Goal: Task Accomplishment & Management: Use online tool/utility

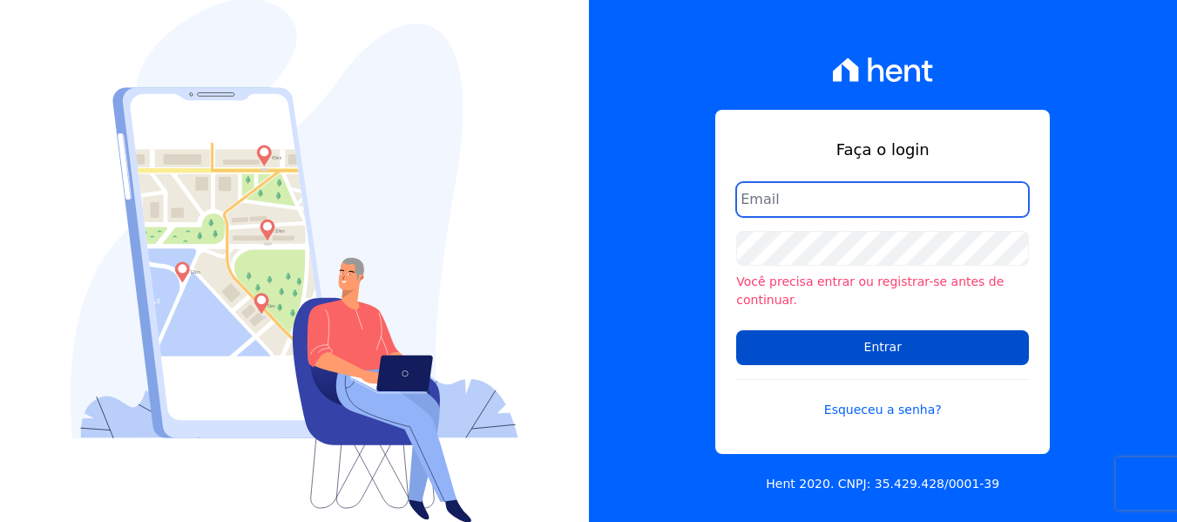
type input "[PERSON_NAME][EMAIL_ADDRESS][DOMAIN_NAME]"
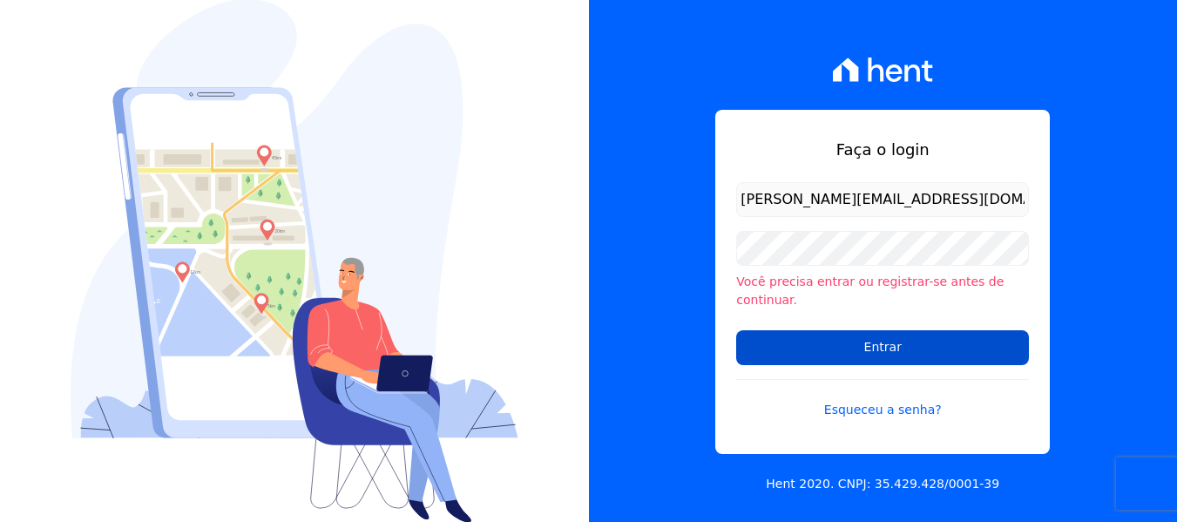
click at [867, 334] on input "Entrar" at bounding box center [882, 347] width 293 height 35
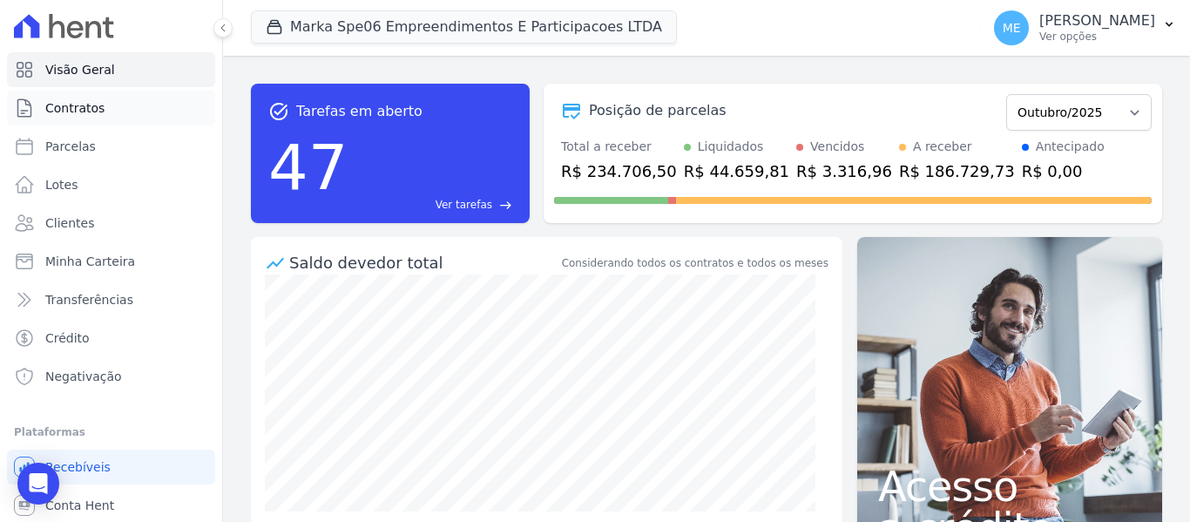
click at [83, 115] on span "Contratos" at bounding box center [74, 107] width 59 height 17
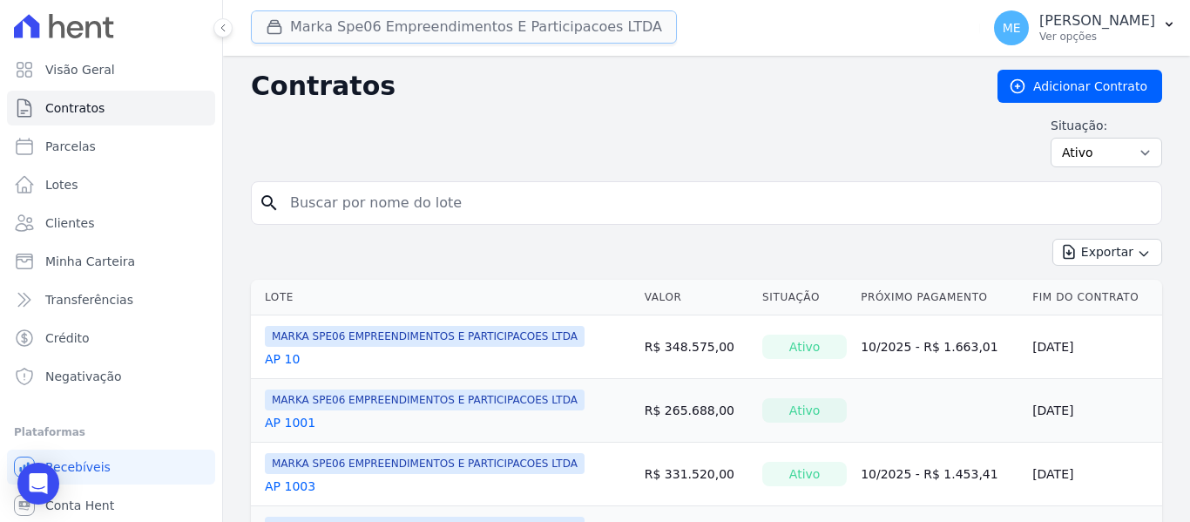
click at [360, 23] on button "Marka Spe06 Empreendimentos E Participacoes LTDA" at bounding box center [464, 26] width 426 height 33
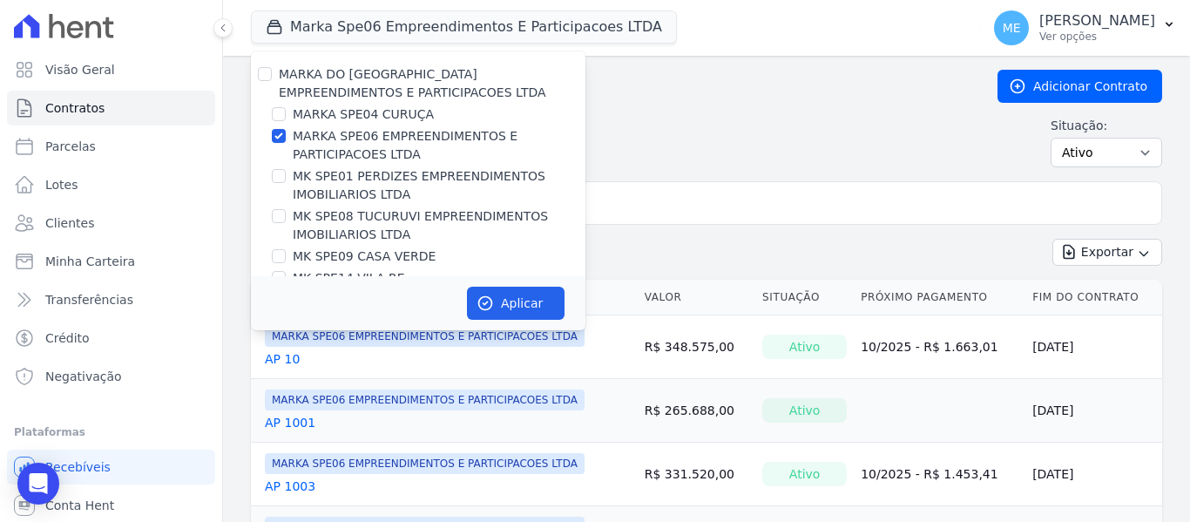
click at [671, 89] on h2 "Contratos" at bounding box center [610, 86] width 719 height 31
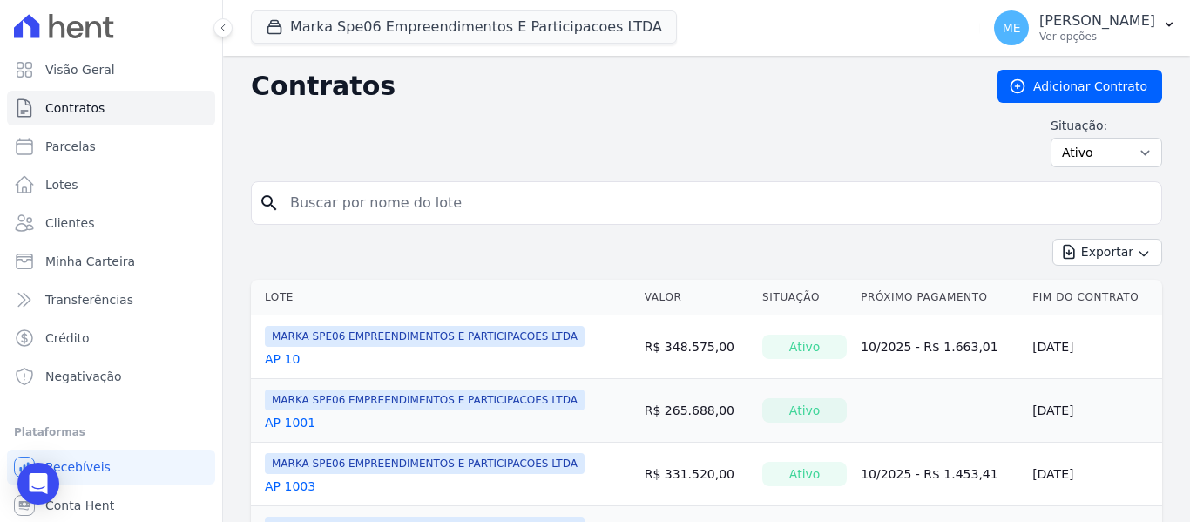
click at [625, 210] on input "search" at bounding box center [717, 203] width 874 height 35
type input "1412"
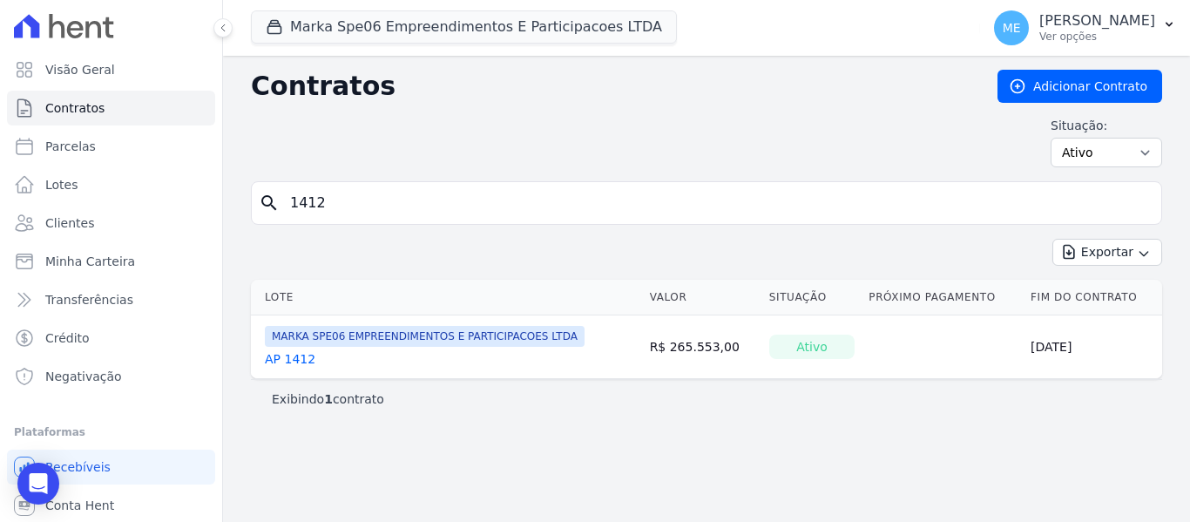
click at [303, 360] on link "AP 1412" at bounding box center [290, 358] width 51 height 17
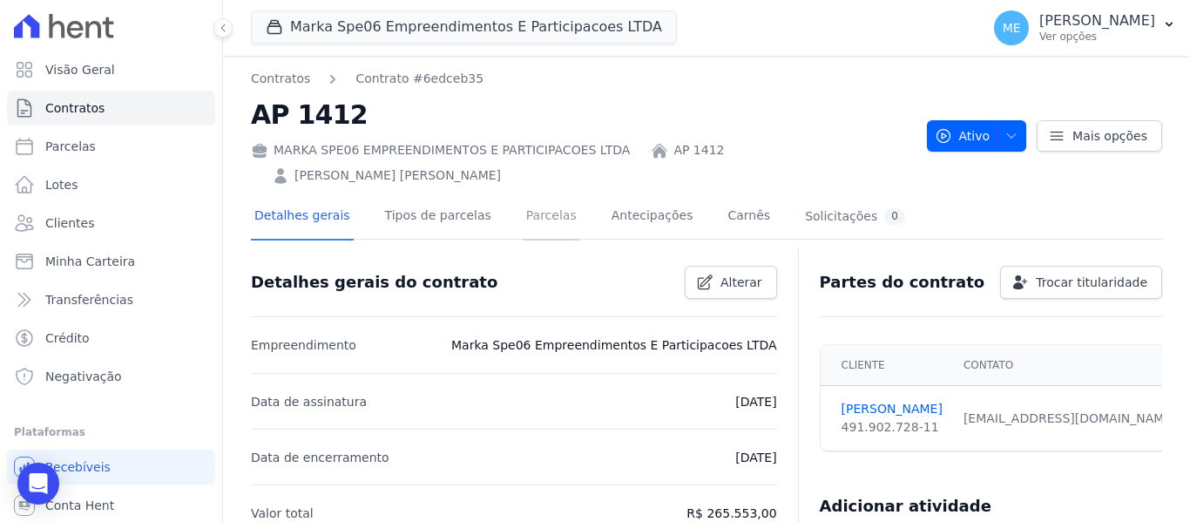
click at [523, 194] on link "Parcelas" at bounding box center [551, 217] width 57 height 46
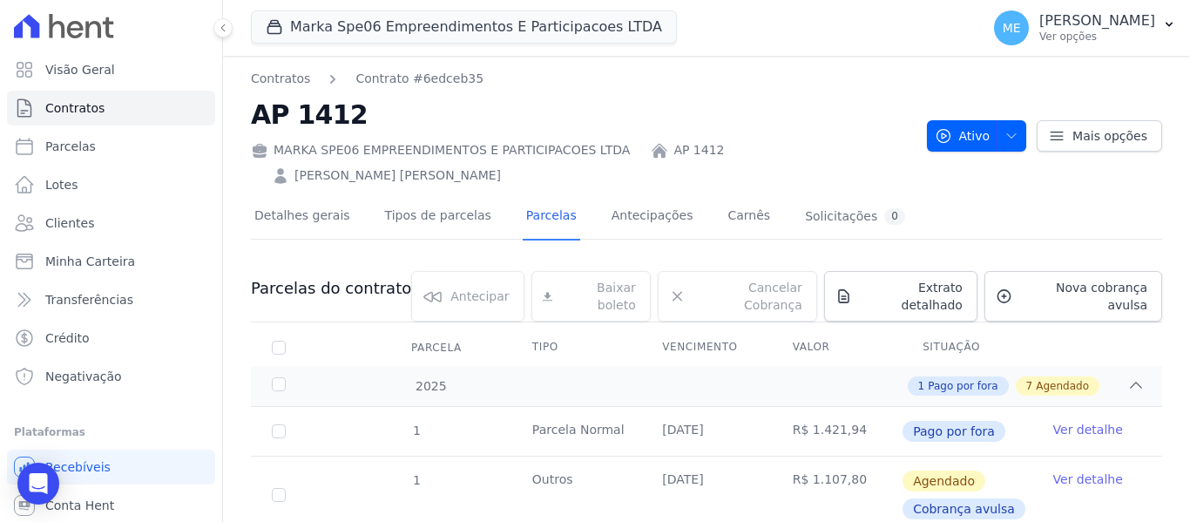
drag, startPoint x: 1154, startPoint y: 1, endPoint x: 791, endPoint y: 30, distance: 364.4
click at [766, 33] on div "Marka Spe06 Empreendimentos E Participacoes LTDA MARKA DO BRASIL EMPREENDIMENTO…" at bounding box center [612, 27] width 722 height 57
click at [1161, 24] on button "ME [PERSON_NAME] Ver opções" at bounding box center [1085, 27] width 210 height 49
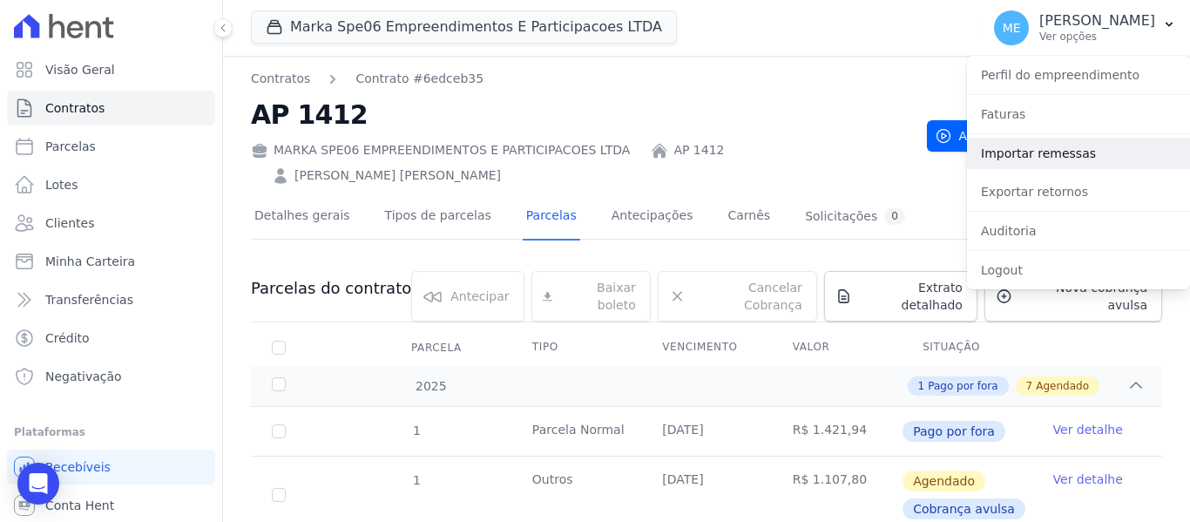
click at [1067, 153] on link "Importar remessas" at bounding box center [1078, 153] width 223 height 31
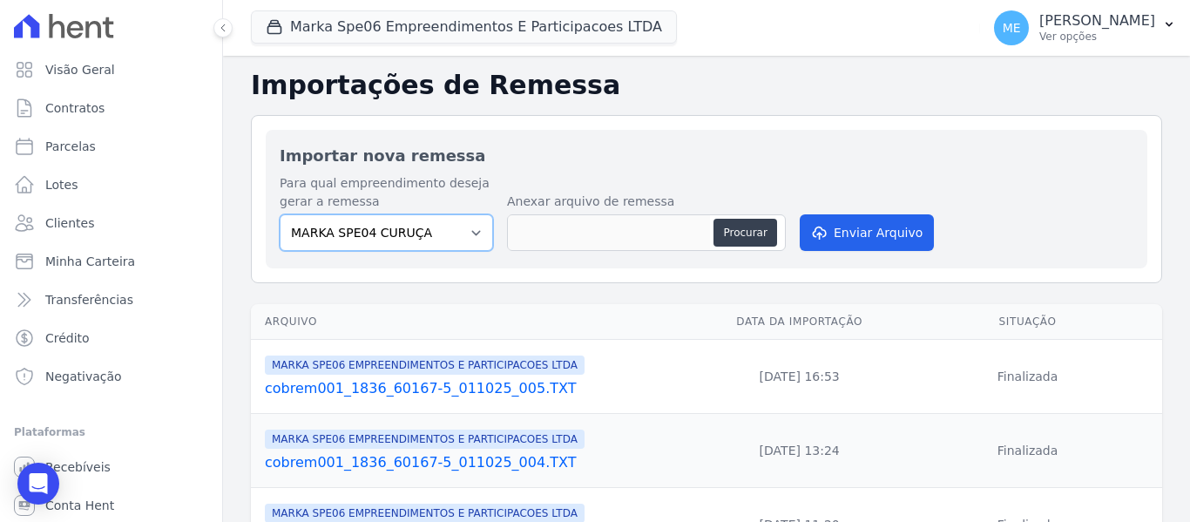
click at [471, 229] on select "MARKA SPE04 CURUÇA MARKA SPE06 EMPREENDIMENTOS E PARTICIPACOES LTDA MK SPE01 PE…" at bounding box center [386, 232] width 213 height 37
select select "fef18e2b-896b-4456-b766-b2db8c2ece14"
click at [280, 214] on select "MARKA SPE04 CURUÇA MARKA SPE06 EMPREENDIMENTOS E PARTICIPACOES LTDA MK SPE01 PE…" at bounding box center [386, 232] width 213 height 37
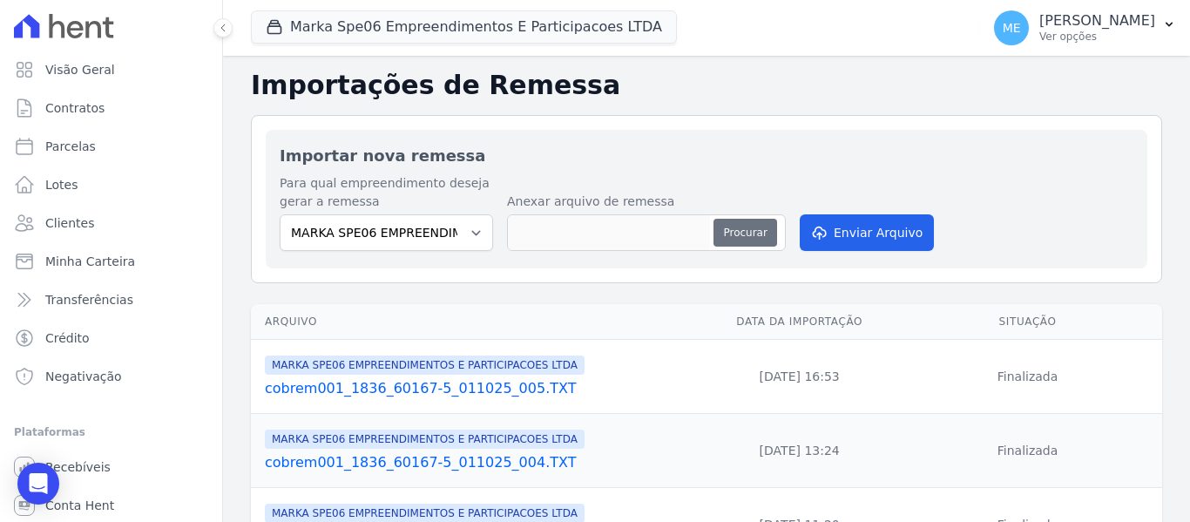
click at [732, 238] on button "Procurar" at bounding box center [744, 233] width 63 height 28
type input "cobrem001_1836_60167-5_091025_001.TXT"
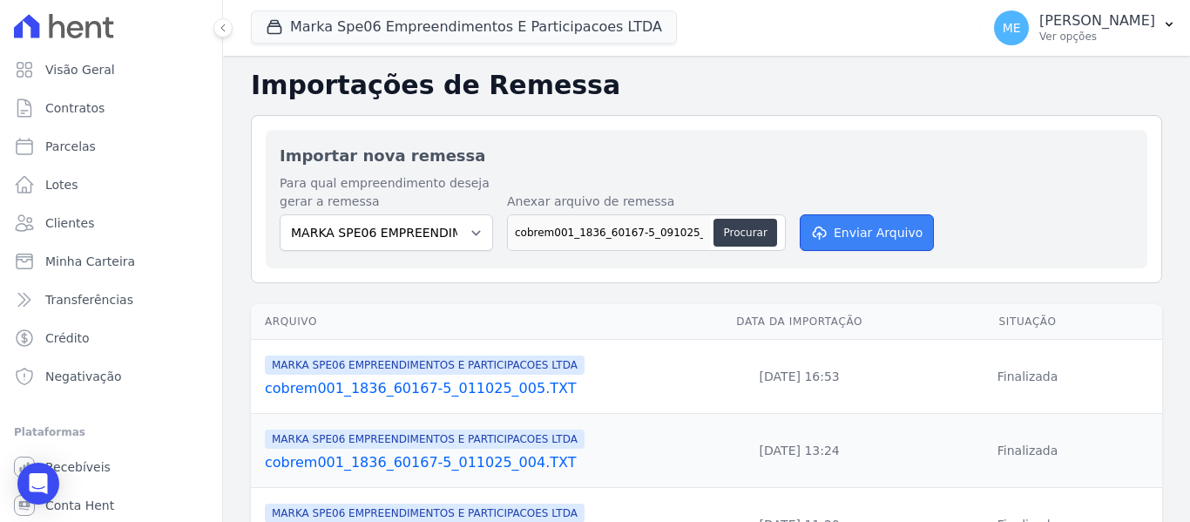
click at [906, 230] on button "Enviar Arquivo" at bounding box center [866, 232] width 134 height 37
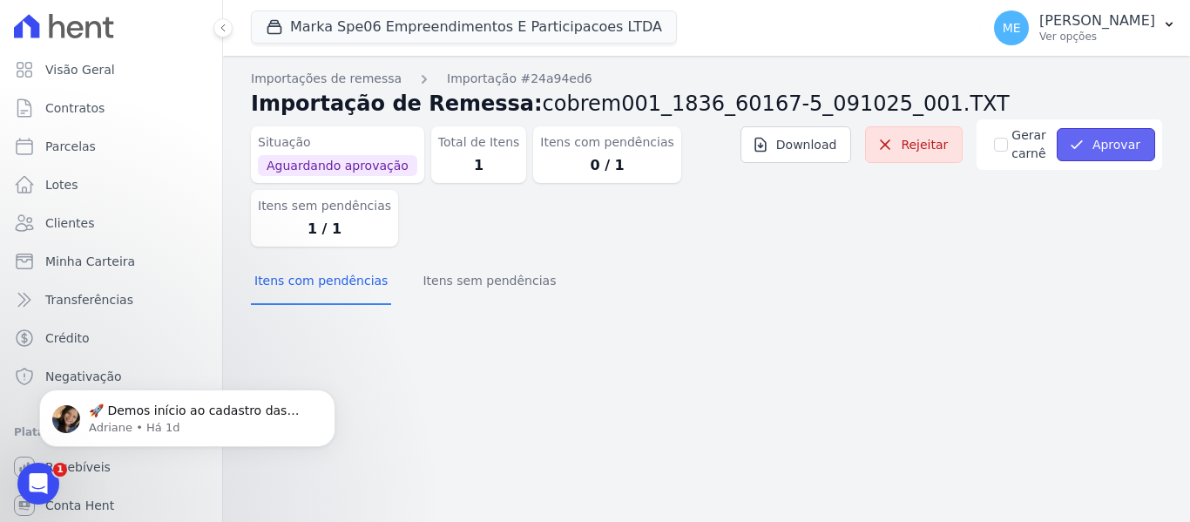
click at [1115, 149] on button "Aprovar" at bounding box center [1105, 144] width 98 height 33
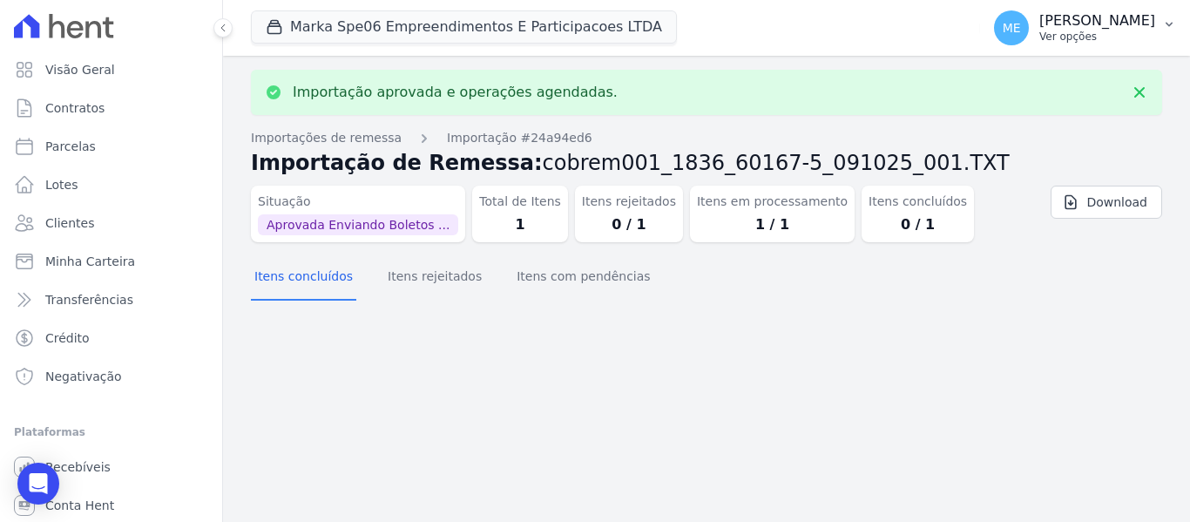
click at [1165, 18] on icon "button" at bounding box center [1169, 24] width 14 height 14
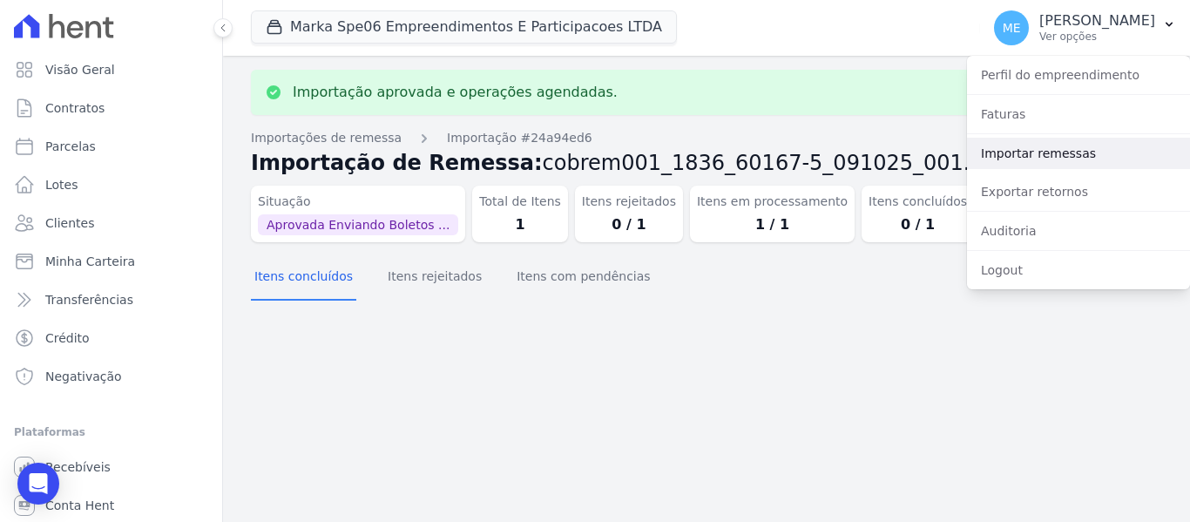
click at [1066, 157] on link "Importar remessas" at bounding box center [1078, 153] width 223 height 31
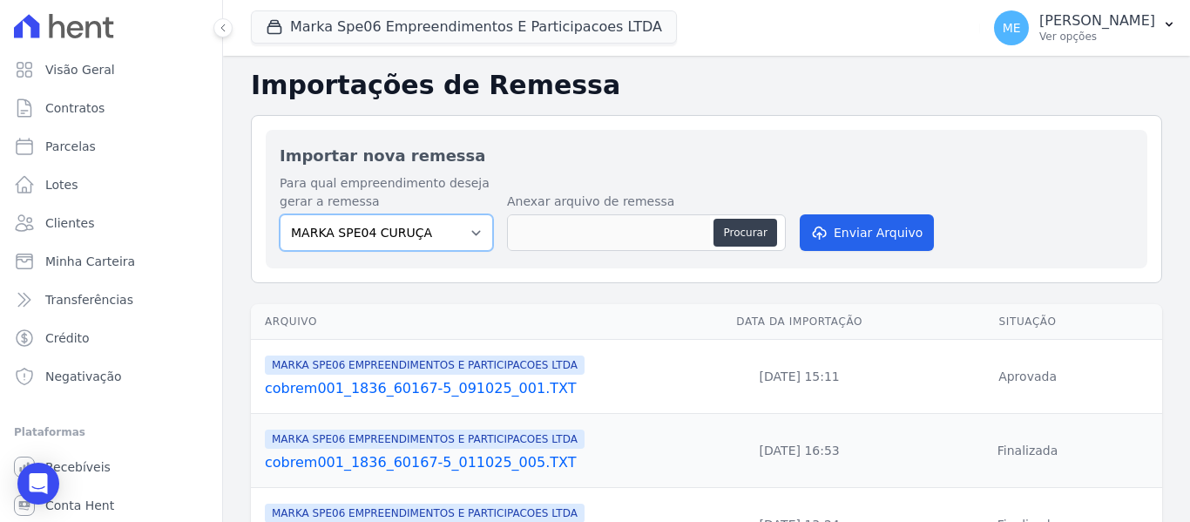
click at [476, 226] on select "MARKA SPE04 CURUÇA MARKA SPE06 EMPREENDIMENTOS E PARTICIPACOES LTDA MK SPE01 PE…" at bounding box center [386, 232] width 213 height 37
select select "fef18e2b-896b-4456-b766-b2db8c2ece14"
click at [280, 214] on select "MARKA SPE04 CURUÇA MARKA SPE06 EMPREENDIMENTOS E PARTICIPACOES LTDA MK SPE01 PE…" at bounding box center [386, 232] width 213 height 37
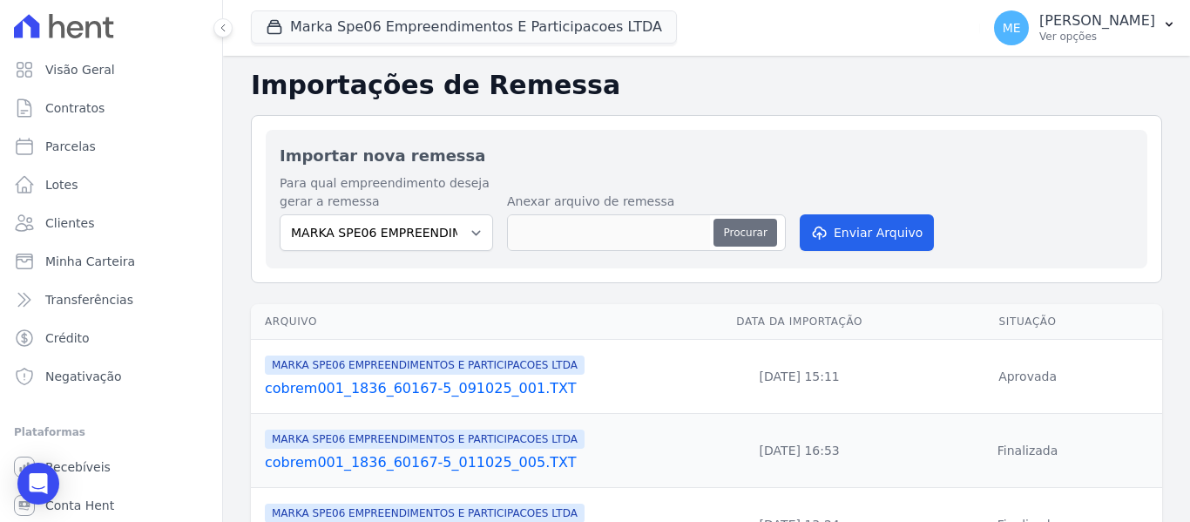
click at [744, 224] on button "Procurar" at bounding box center [744, 233] width 63 height 28
type input "cobrem001_1836_60167-5_091025_002.TXT"
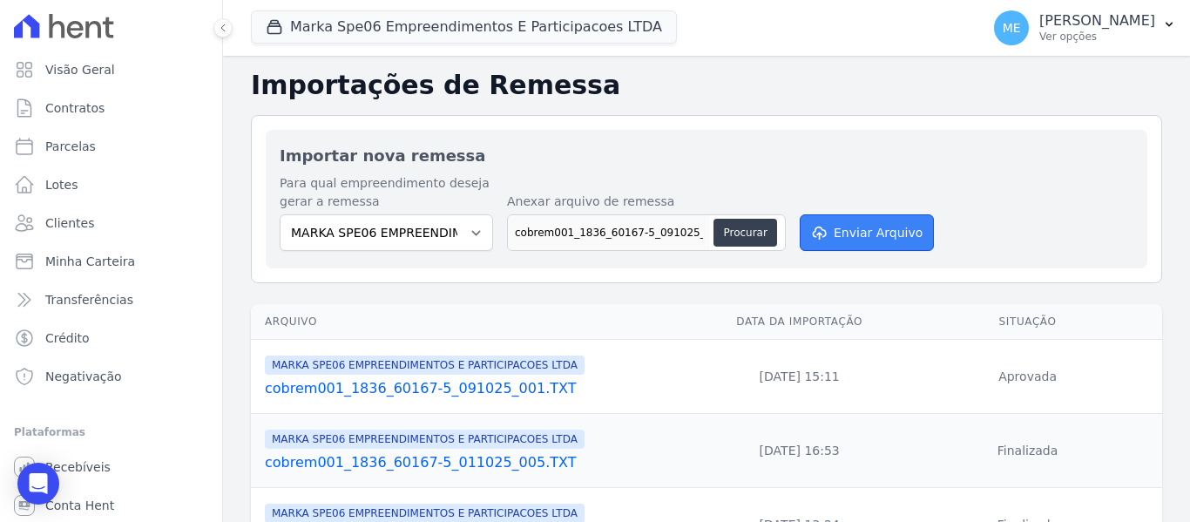
click at [881, 221] on button "Enviar Arquivo" at bounding box center [866, 232] width 134 height 37
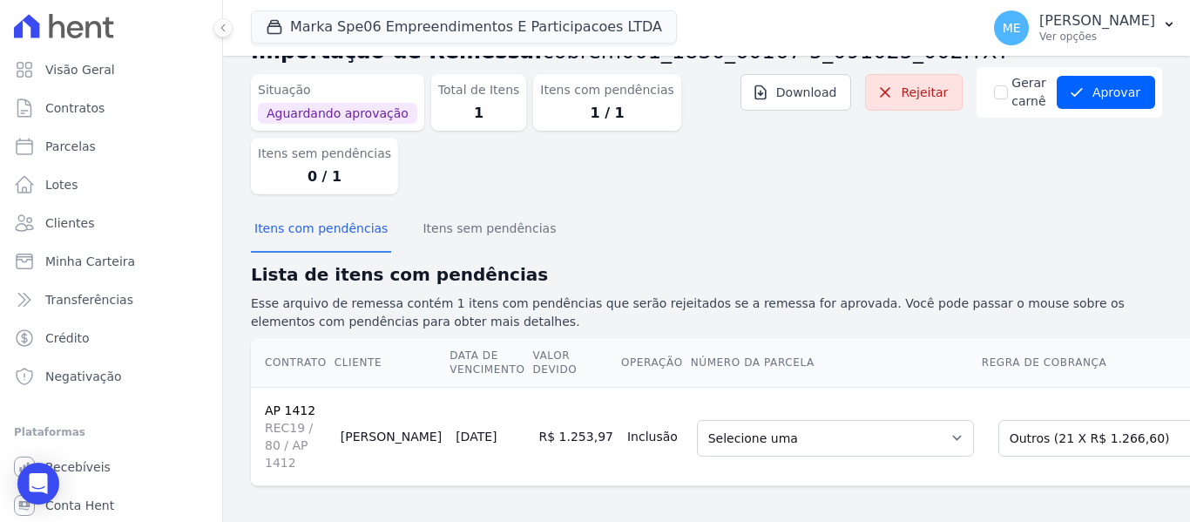
scroll to position [72, 0]
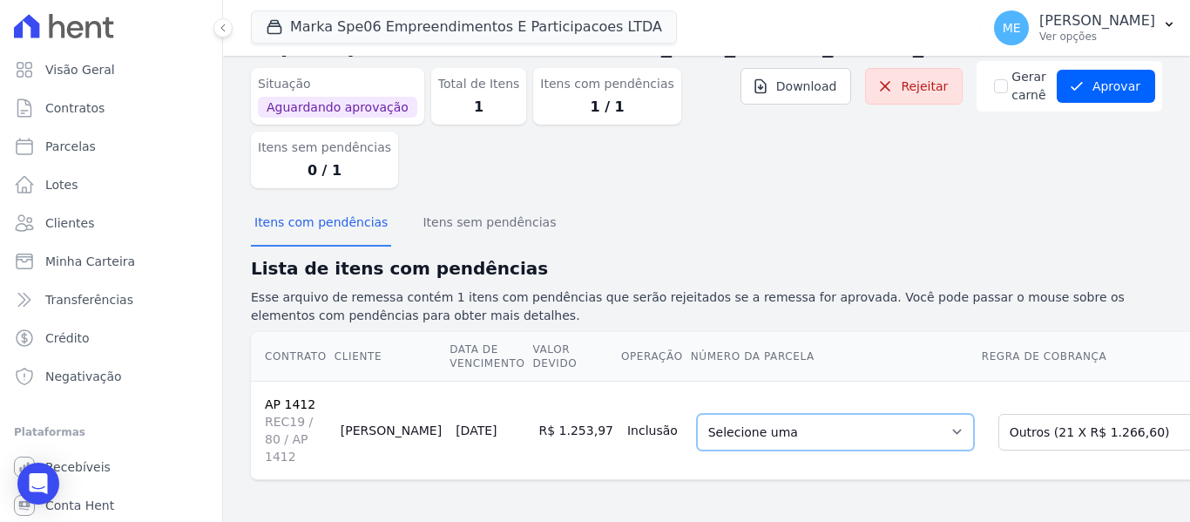
click at [874, 417] on select "Selecione uma 1 - [DATE] - R$ 1.107,80 - Agendado 2 - [DATE] - R$ 1.107,80 - Ag…" at bounding box center [835, 432] width 277 height 37
click at [1111, 71] on button "Aprovar" at bounding box center [1105, 86] width 98 height 33
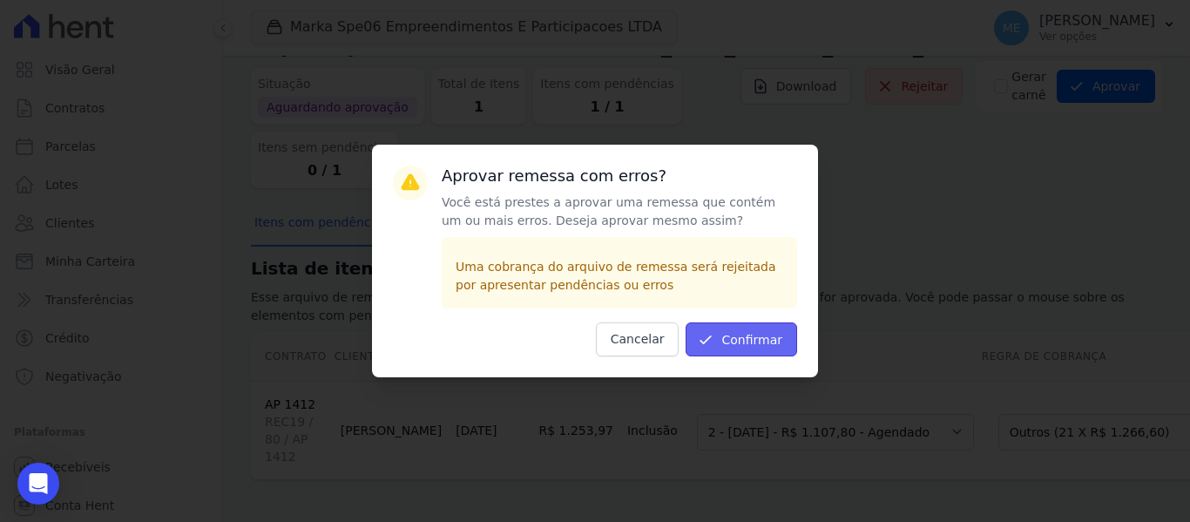
click at [753, 351] on button "Confirmar" at bounding box center [740, 339] width 111 height 34
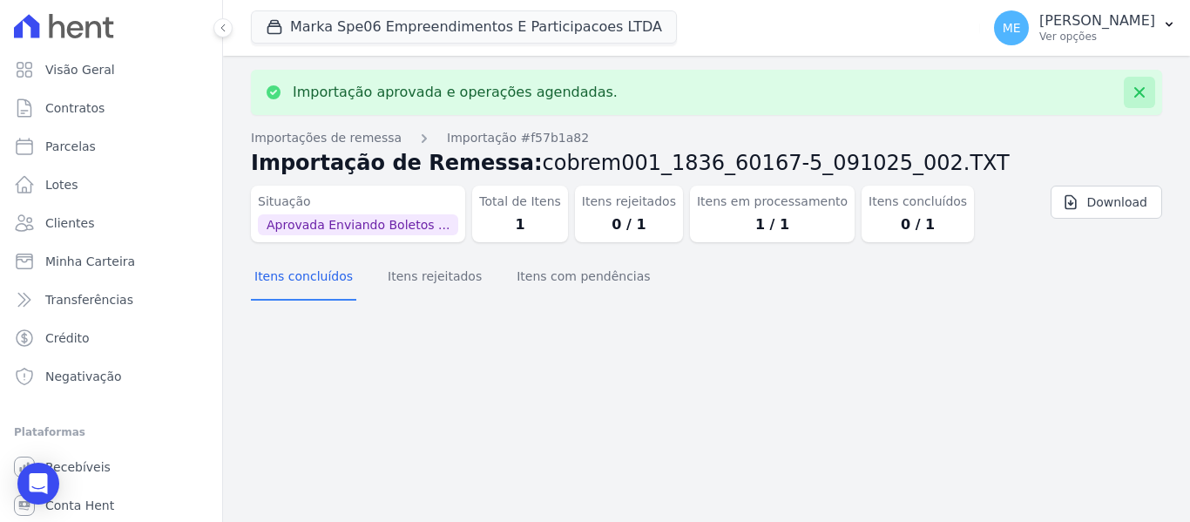
click at [1137, 96] on icon at bounding box center [1139, 92] width 10 height 10
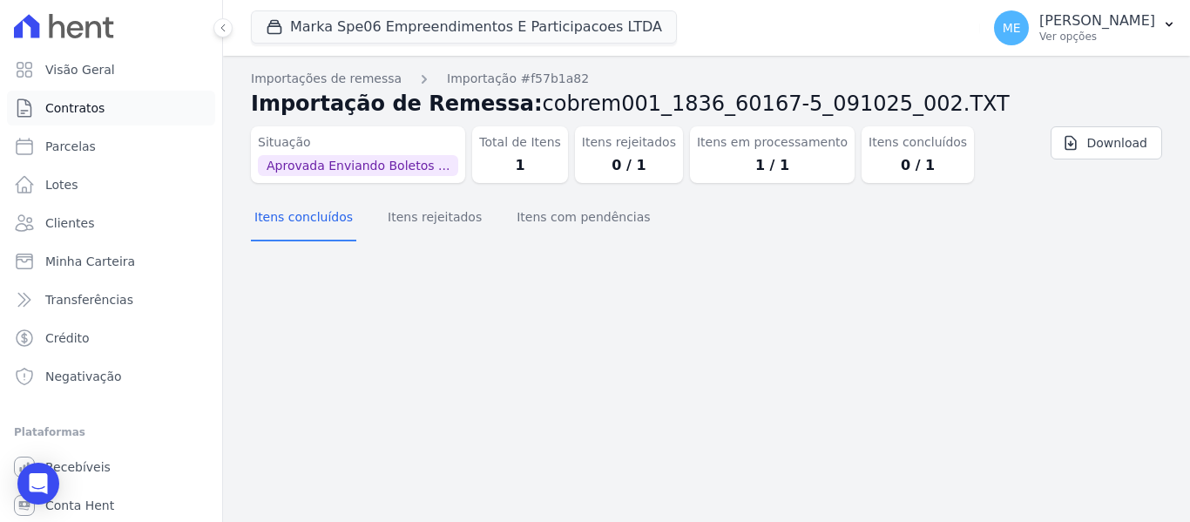
click at [91, 106] on span "Contratos" at bounding box center [74, 107] width 59 height 17
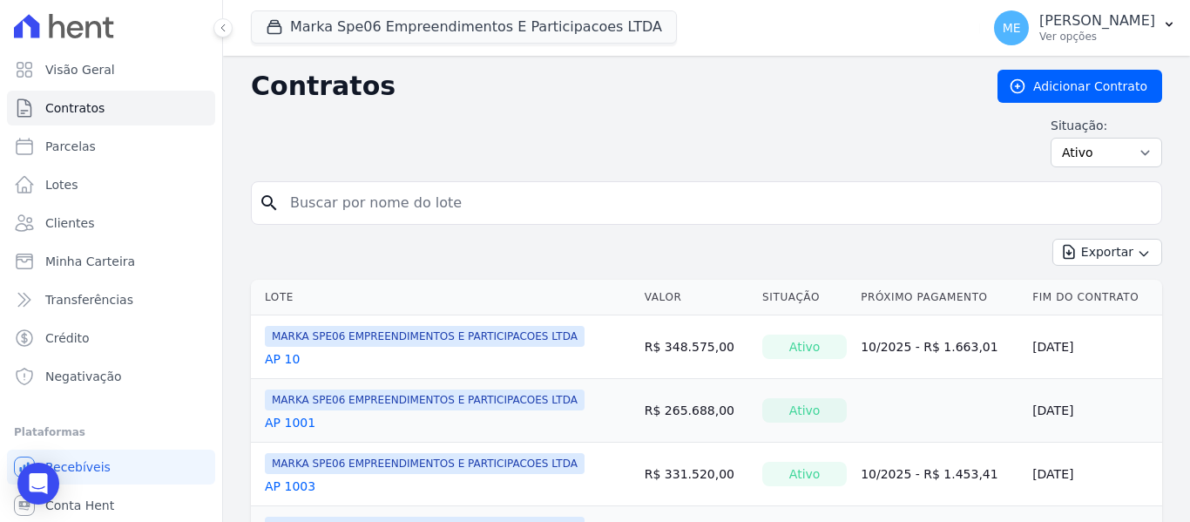
click at [503, 197] on input "search" at bounding box center [717, 203] width 874 height 35
type input "1412"
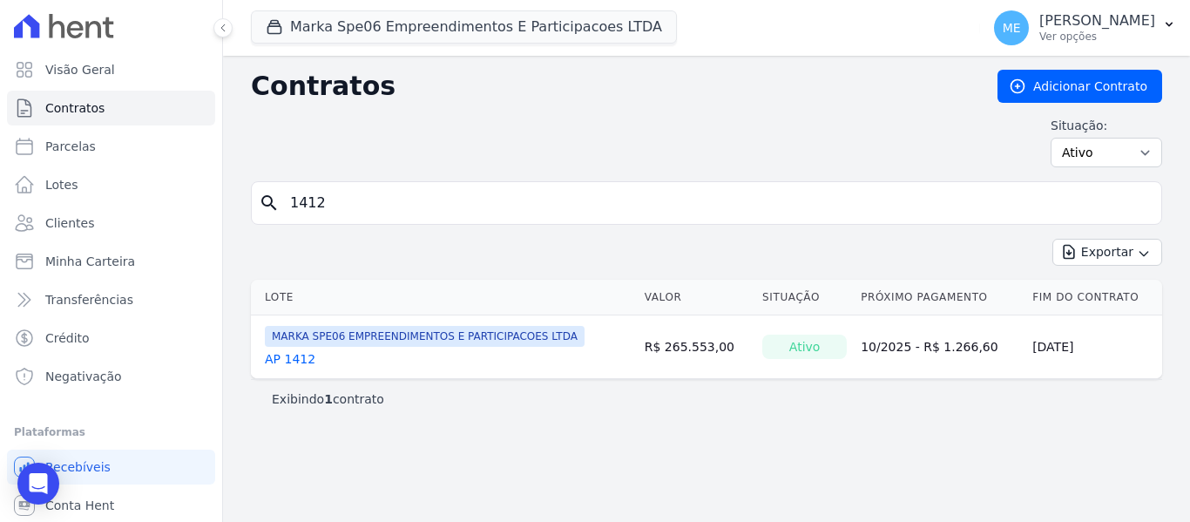
click at [287, 359] on link "AP 1412" at bounding box center [290, 358] width 51 height 17
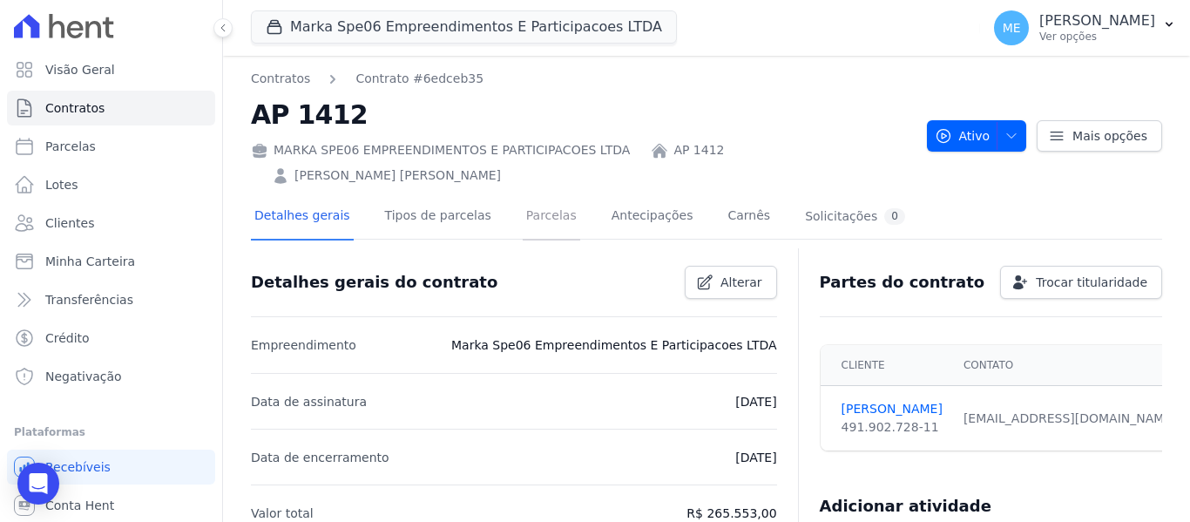
click at [535, 194] on link "Parcelas" at bounding box center [551, 217] width 57 height 46
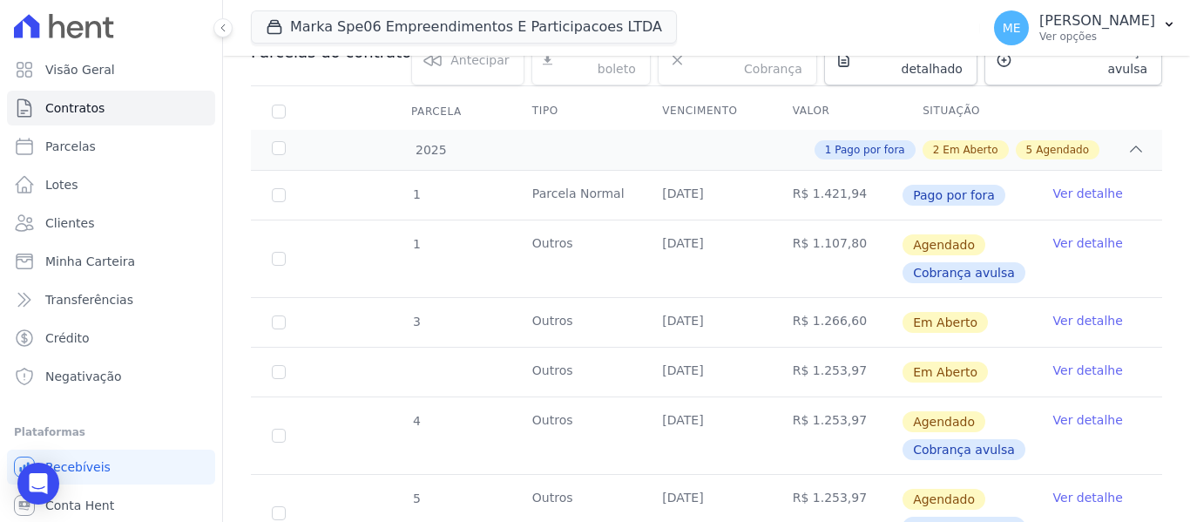
scroll to position [267, 0]
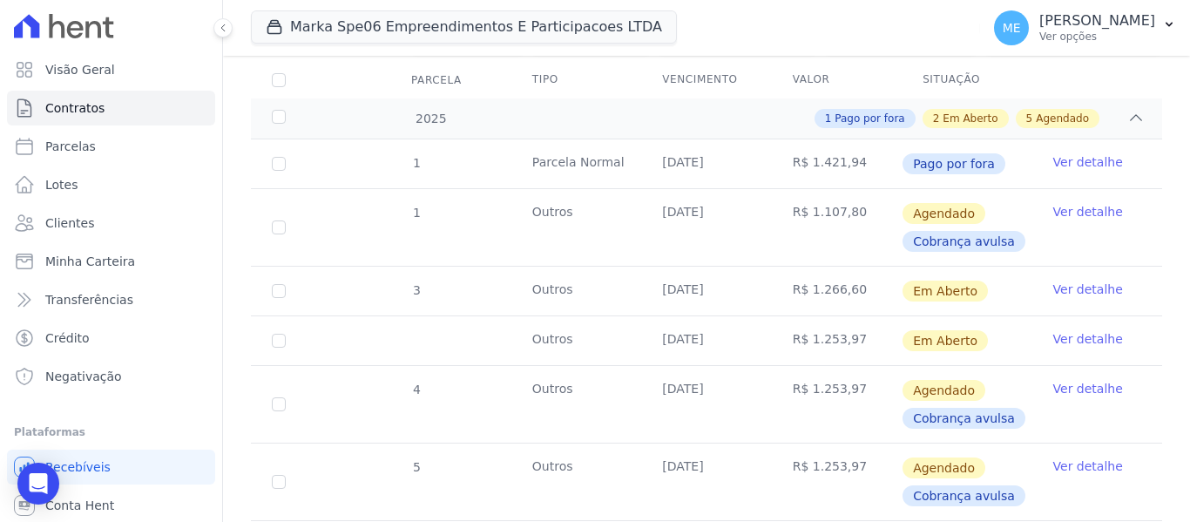
click at [1074, 280] on link "Ver detalhe" at bounding box center [1088, 288] width 70 height 17
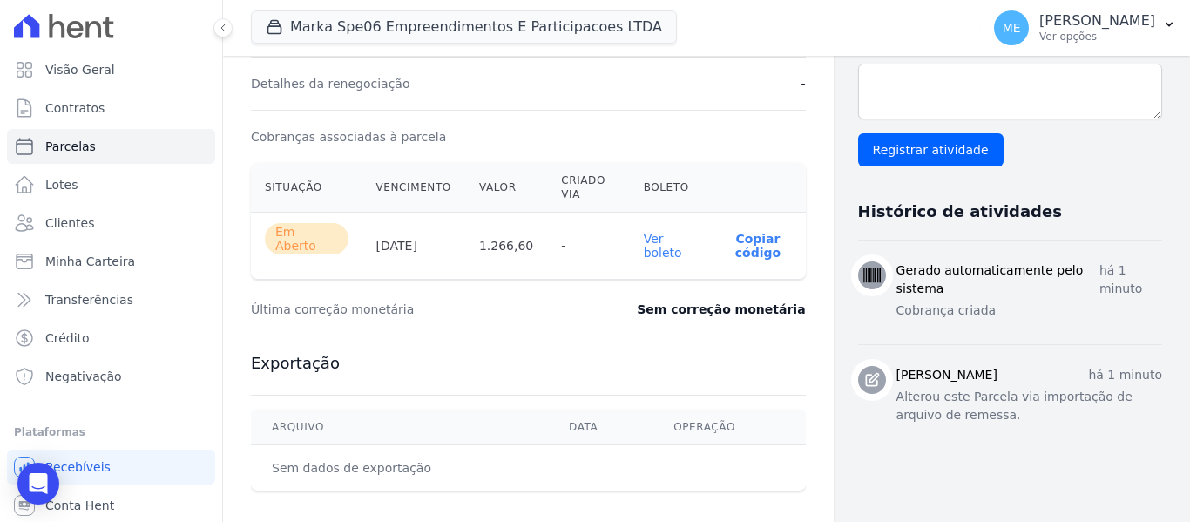
scroll to position [523, 0]
click at [654, 248] on link "Ver boleto" at bounding box center [663, 245] width 38 height 28
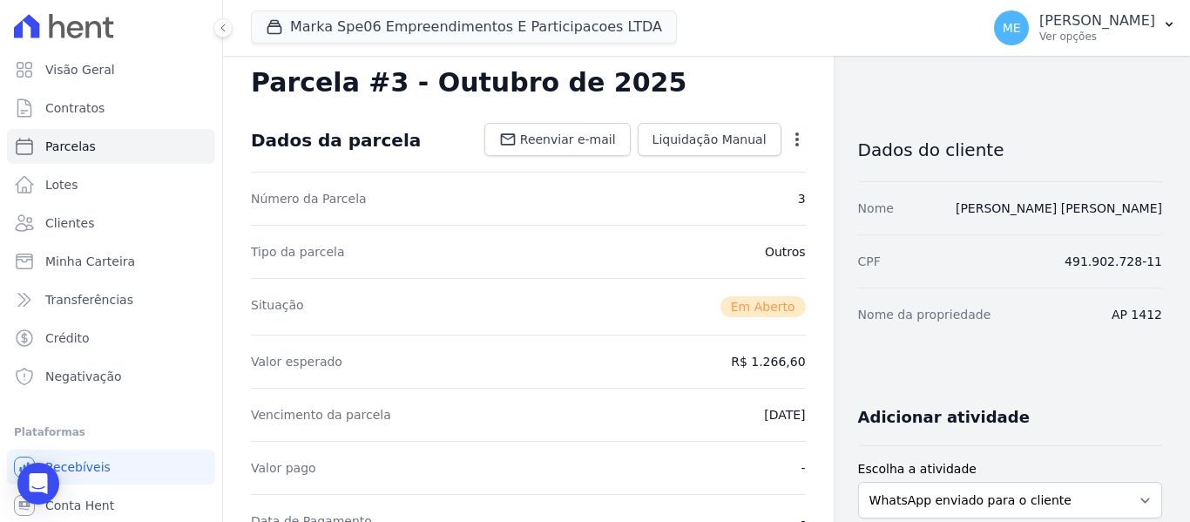
scroll to position [0, 0]
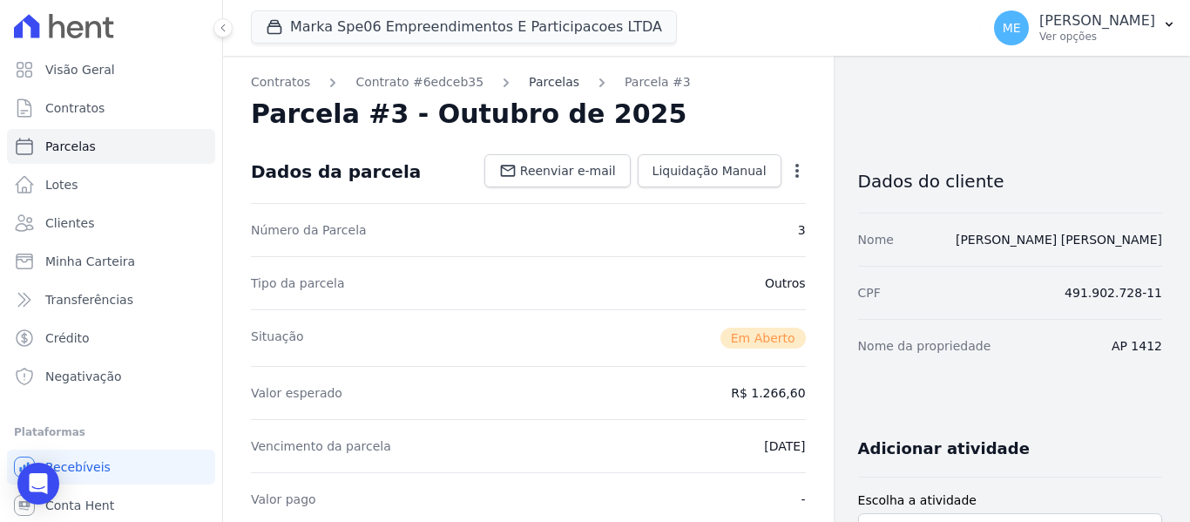
click at [542, 84] on link "Parcelas" at bounding box center [554, 82] width 51 height 18
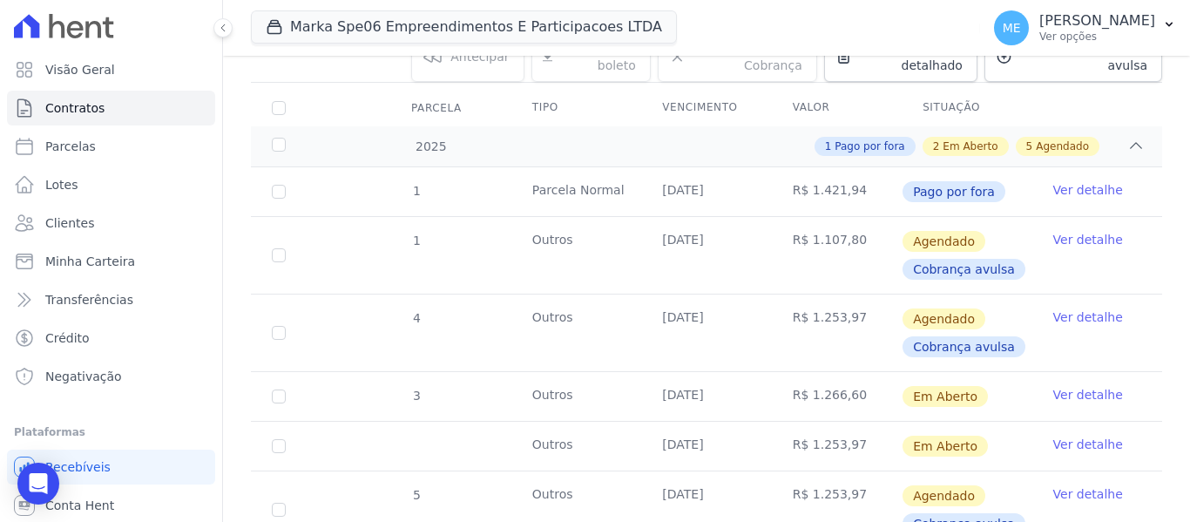
scroll to position [261, 0]
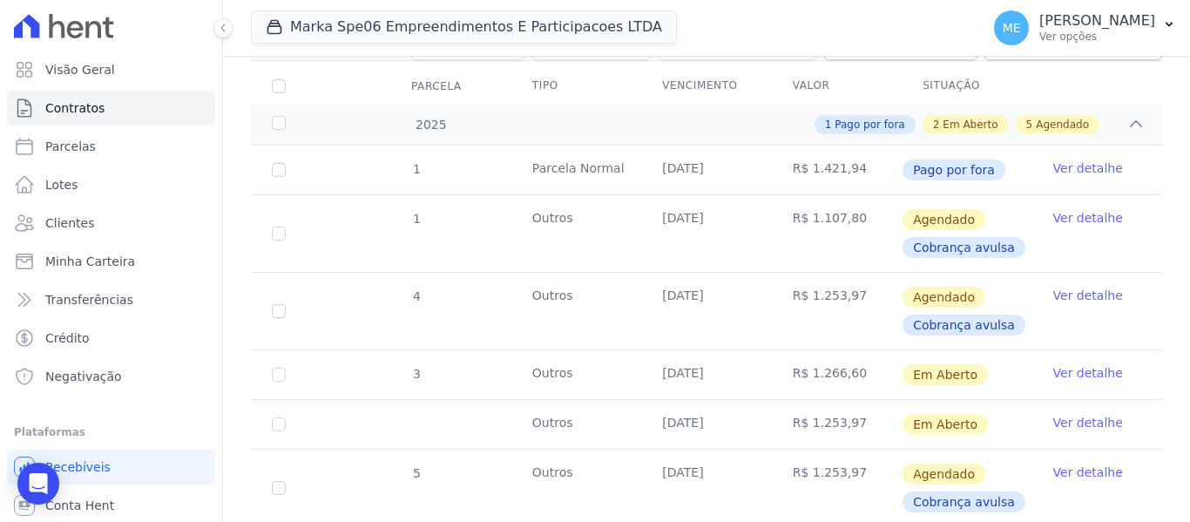
click at [1053, 414] on link "Ver detalhe" at bounding box center [1088, 422] width 70 height 17
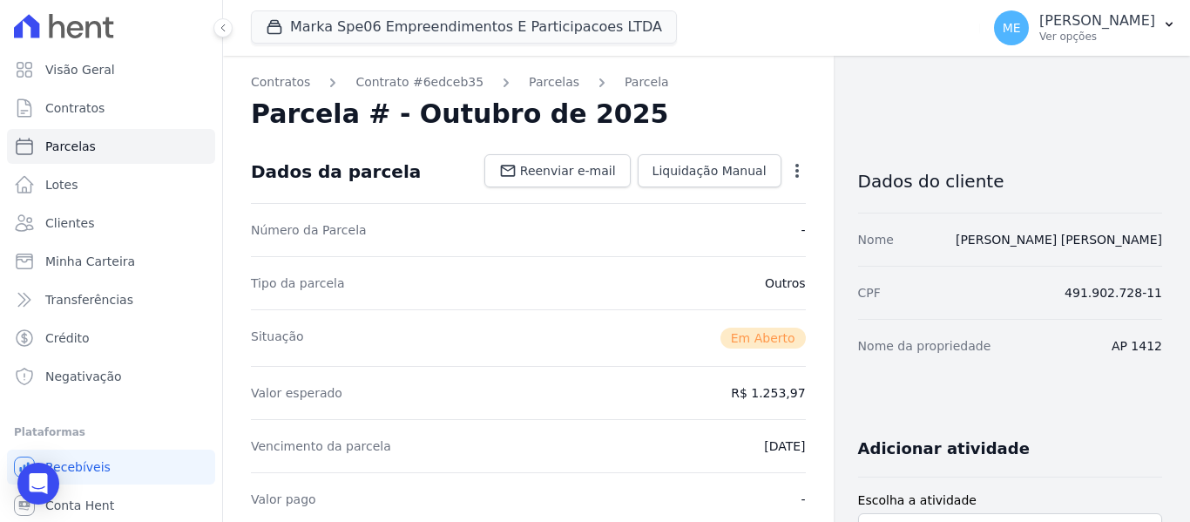
scroll to position [435, 0]
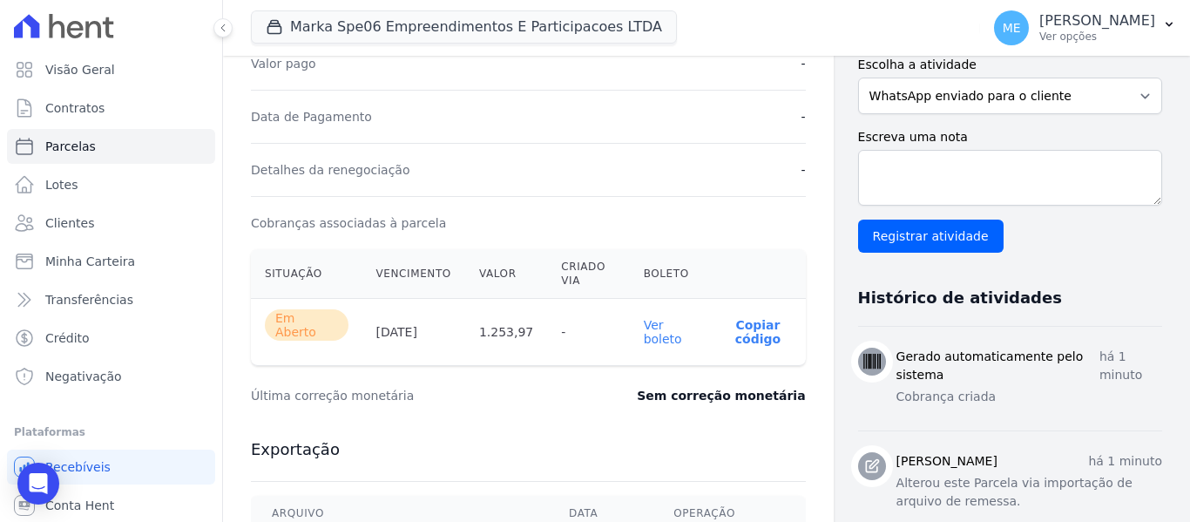
click at [655, 330] on link "Ver boleto" at bounding box center [663, 332] width 38 height 28
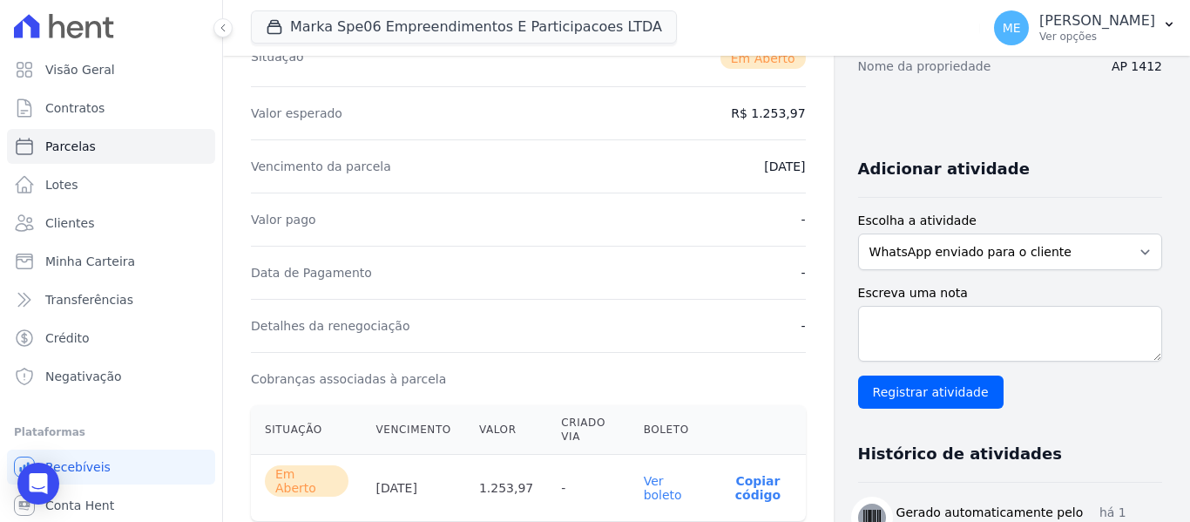
scroll to position [87, 0]
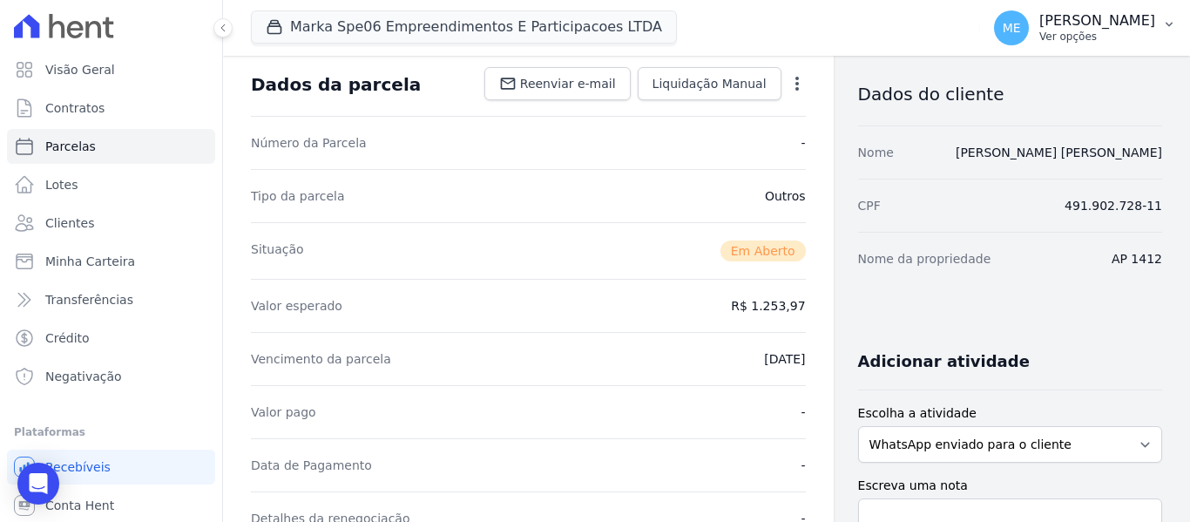
click at [1172, 23] on icon "button" at bounding box center [1169, 24] width 14 height 14
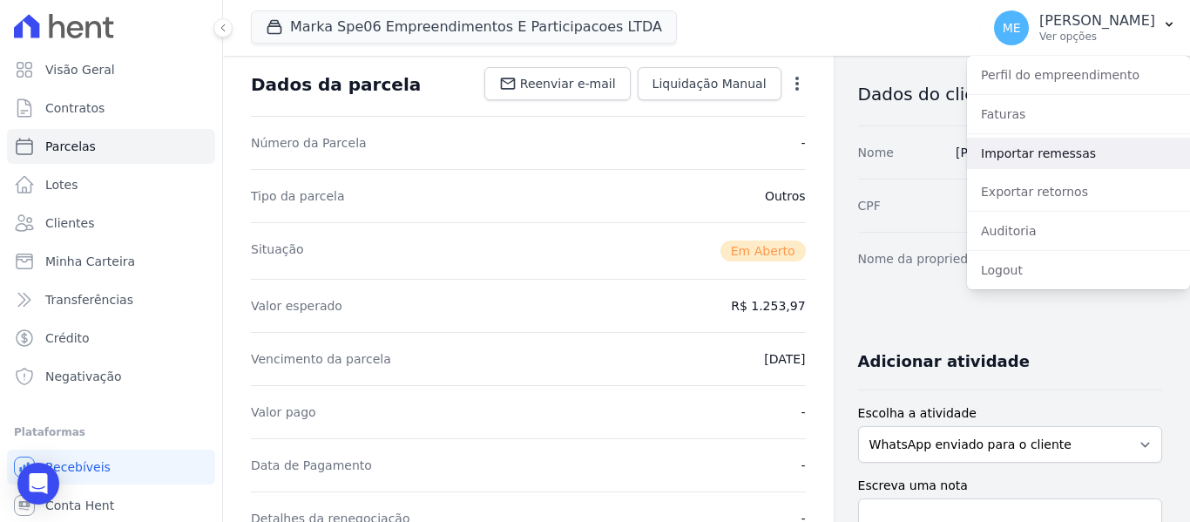
click at [1038, 154] on link "Importar remessas" at bounding box center [1078, 153] width 223 height 31
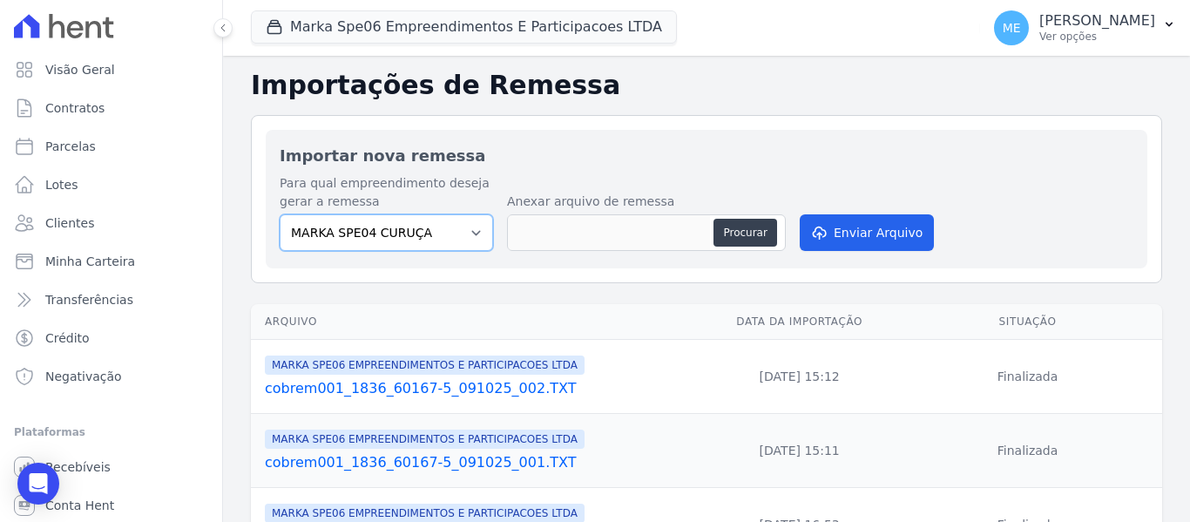
click at [472, 227] on select "MARKA SPE04 CURUÇA MARKA SPE06 EMPREENDIMENTOS E PARTICIPACOES LTDA MK SPE01 PE…" at bounding box center [386, 232] width 213 height 37
select select "c3468c08-4eb0-41a5-9d3d-6eb0d26d8926"
click at [280, 214] on select "MARKA SPE04 CURUÇA MARKA SPE06 EMPREENDIMENTOS E PARTICIPACOES LTDA MK SPE01 PE…" at bounding box center [386, 232] width 213 height 37
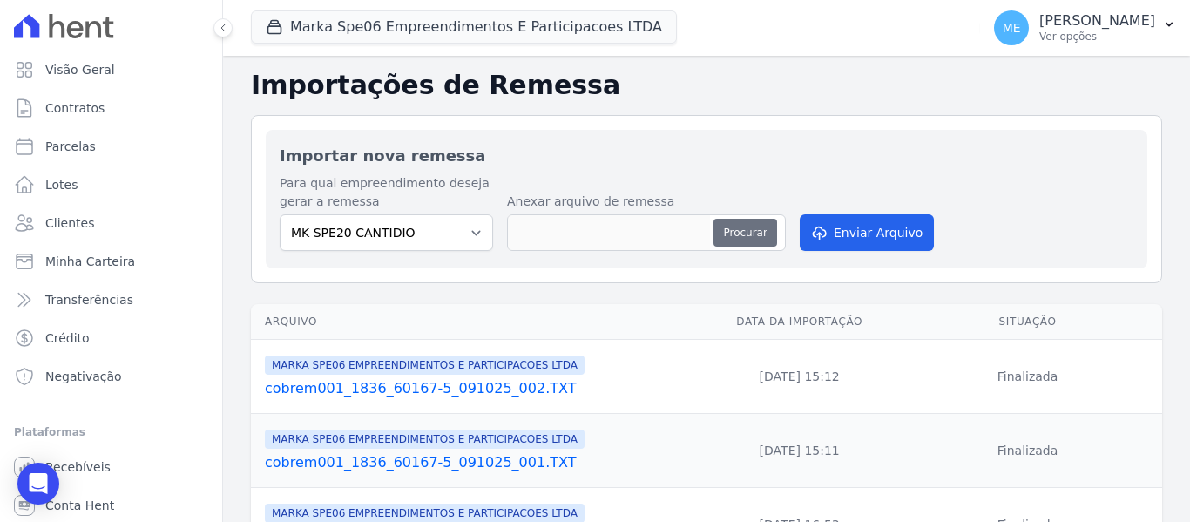
click at [754, 233] on button "Procurar" at bounding box center [744, 233] width 63 height 28
type input "cobrem001_1386_60167-5_091025_003.TXT"
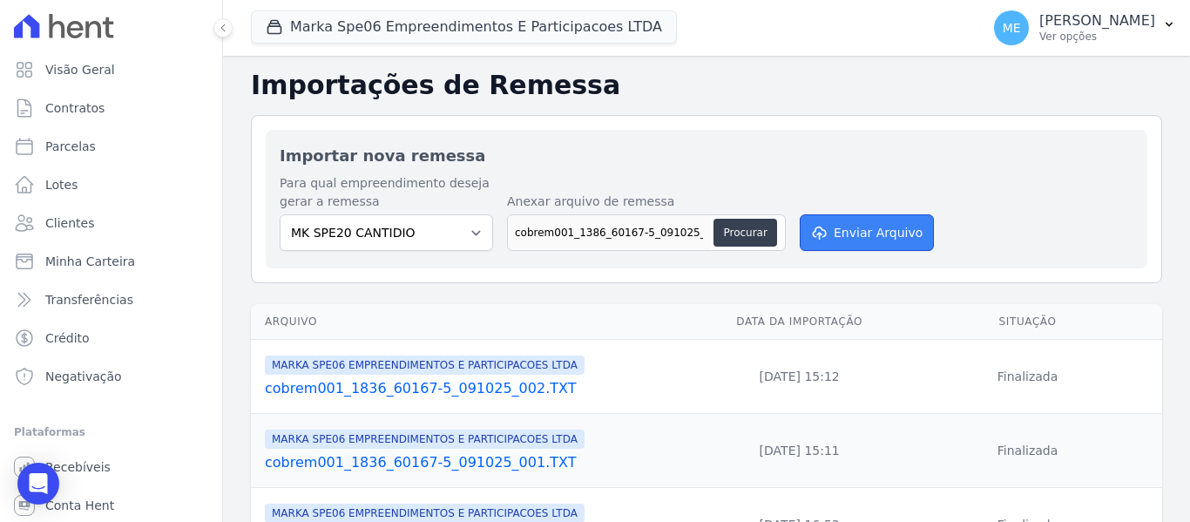
click at [860, 236] on button "Enviar Arquivo" at bounding box center [866, 232] width 134 height 37
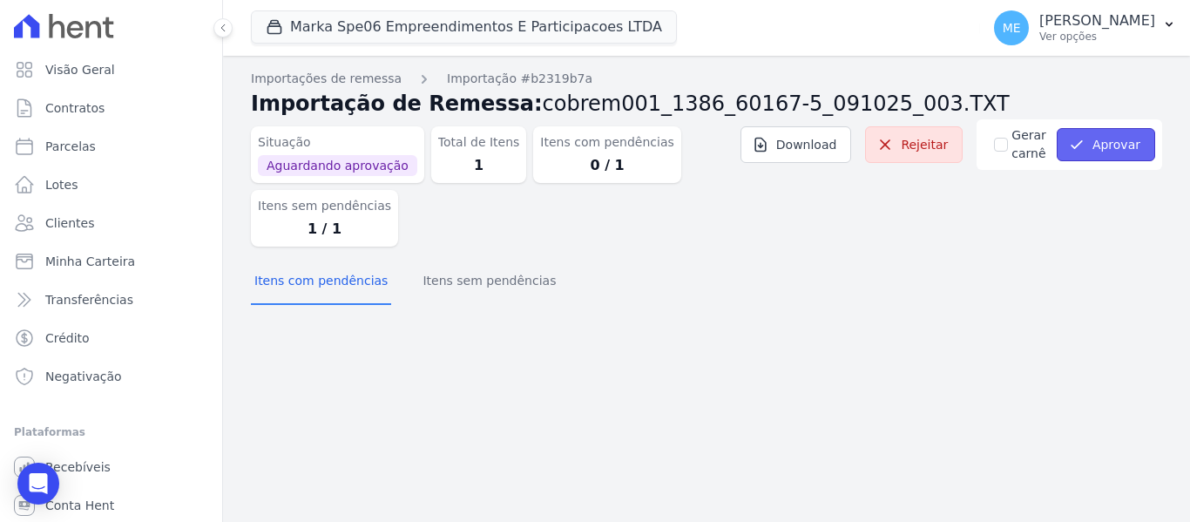
click at [1111, 140] on button "Aprovar" at bounding box center [1105, 144] width 98 height 33
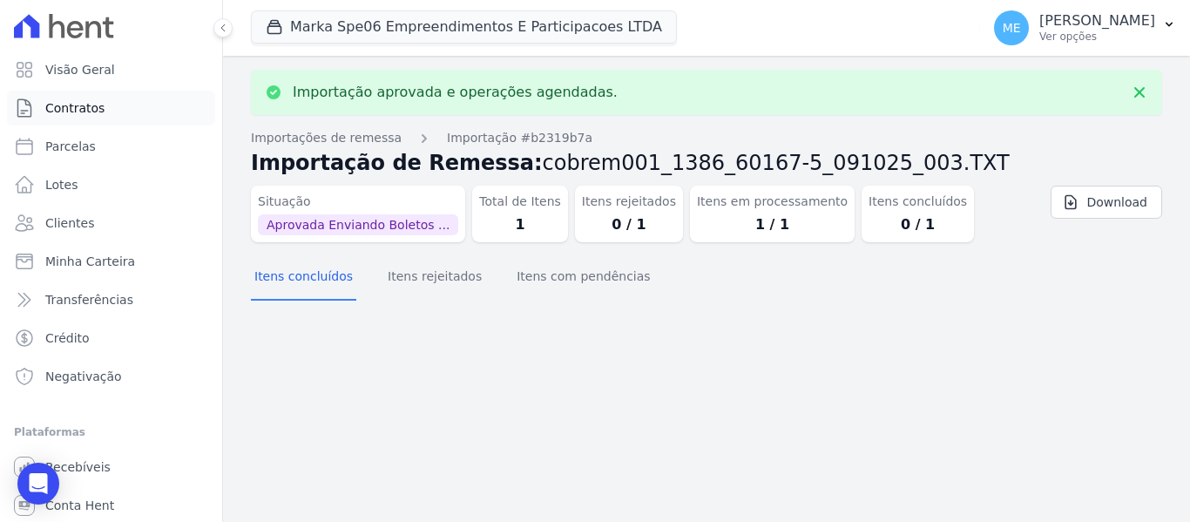
click at [107, 107] on link "Contratos" at bounding box center [111, 108] width 208 height 35
click at [362, 21] on button "Marka Spe06 Empreendimentos E Participacoes LTDA" at bounding box center [464, 26] width 426 height 33
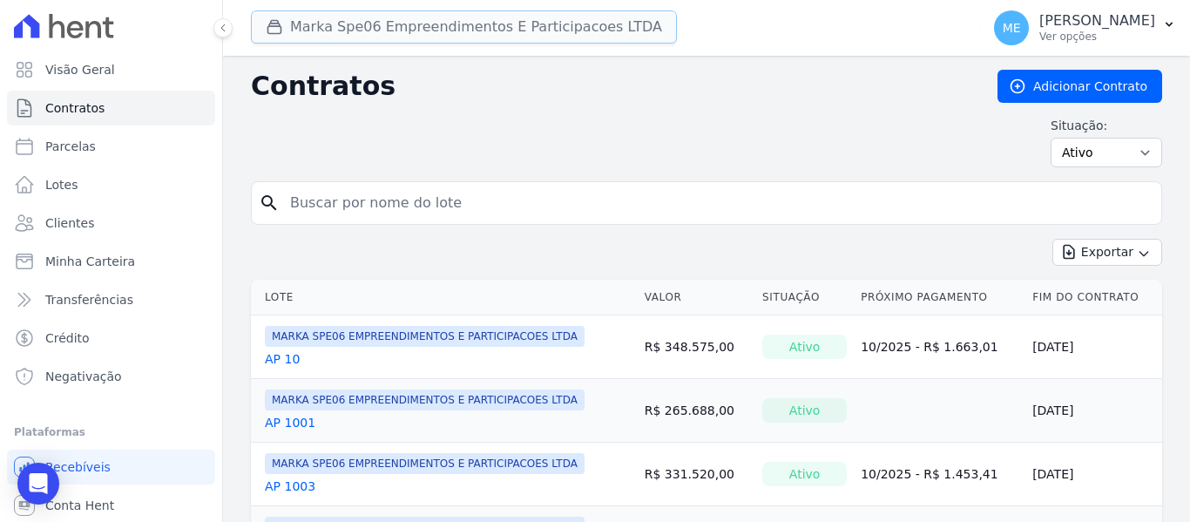
click at [370, 29] on button "Marka Spe06 Empreendimentos E Participacoes LTDA" at bounding box center [464, 26] width 426 height 33
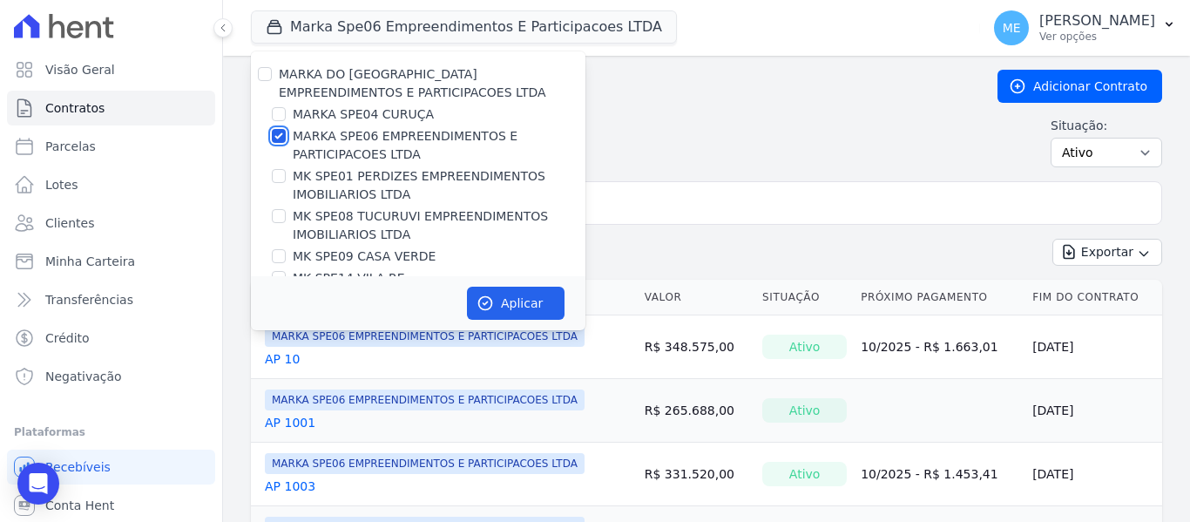
click at [279, 135] on input "MARKA SPE06 EMPREENDIMENTOS E PARTICIPACOES LTDA" at bounding box center [279, 136] width 14 height 14
checkbox input "false"
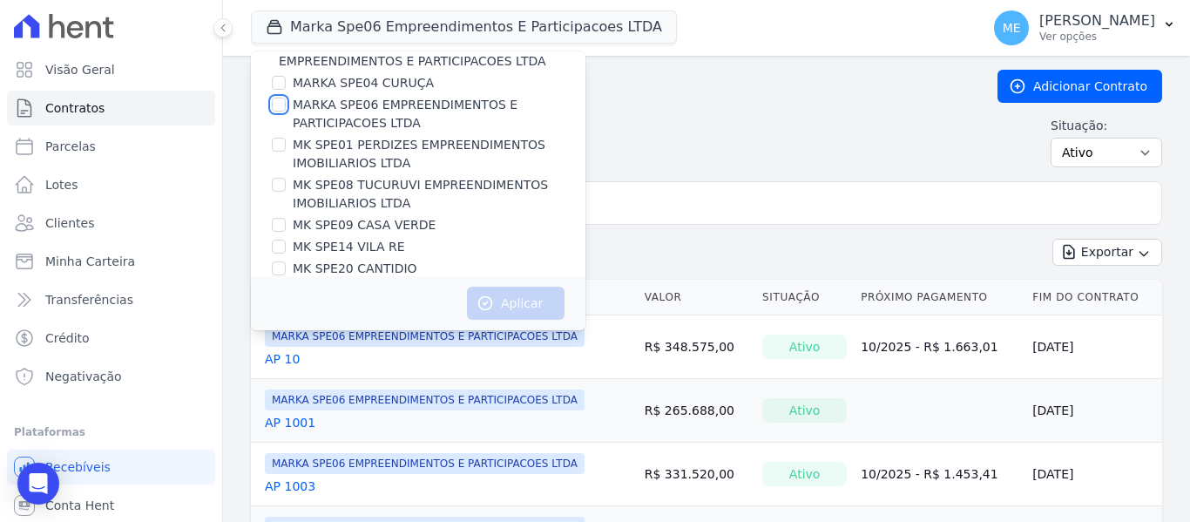
scroll to position [47, 0]
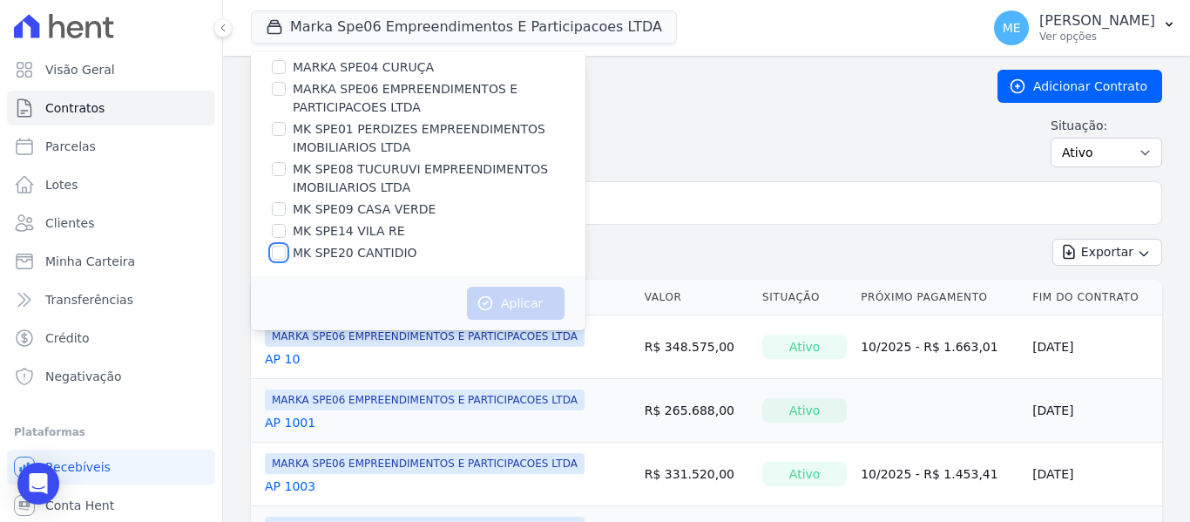
click at [283, 254] on input "MK SPE20 CANTIDIO" at bounding box center [279, 253] width 14 height 14
checkbox input "true"
click at [494, 294] on button "Aplicar" at bounding box center [516, 303] width 98 height 33
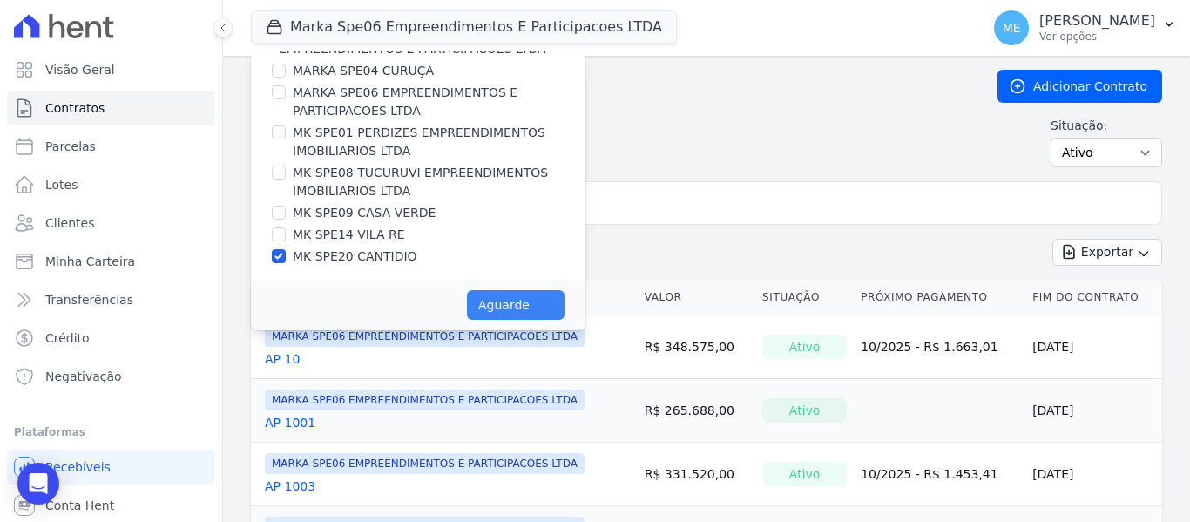
scroll to position [44, 0]
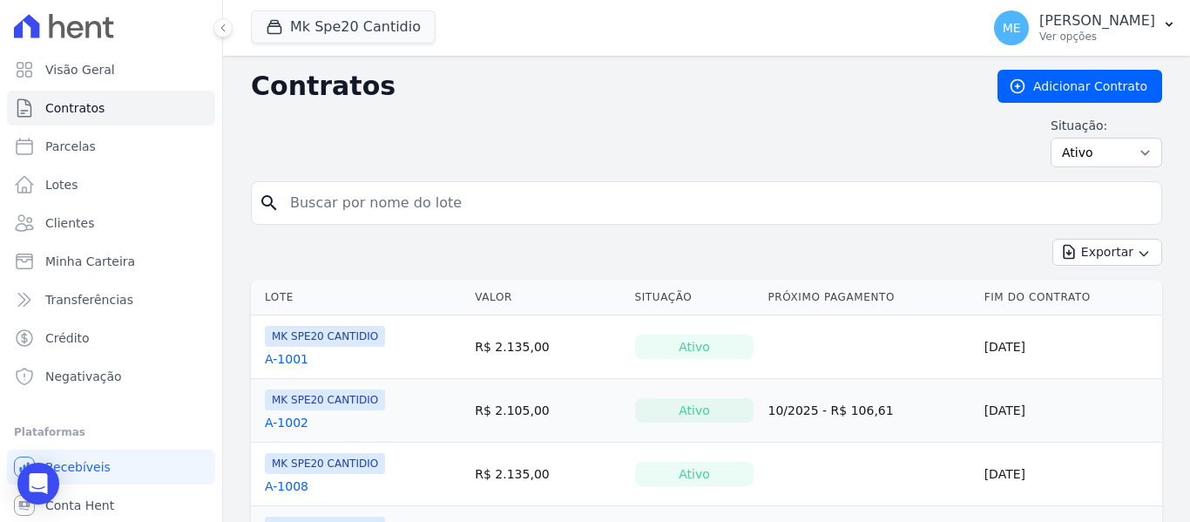
click at [644, 206] on input "search" at bounding box center [717, 203] width 874 height 35
type input "505"
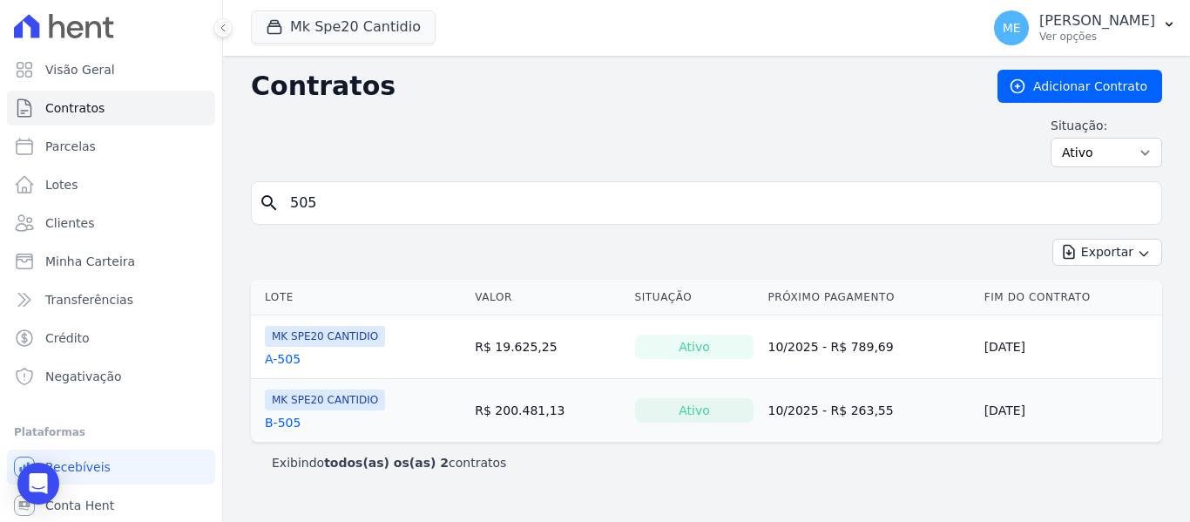
click at [271, 418] on link "B-505" at bounding box center [283, 422] width 36 height 17
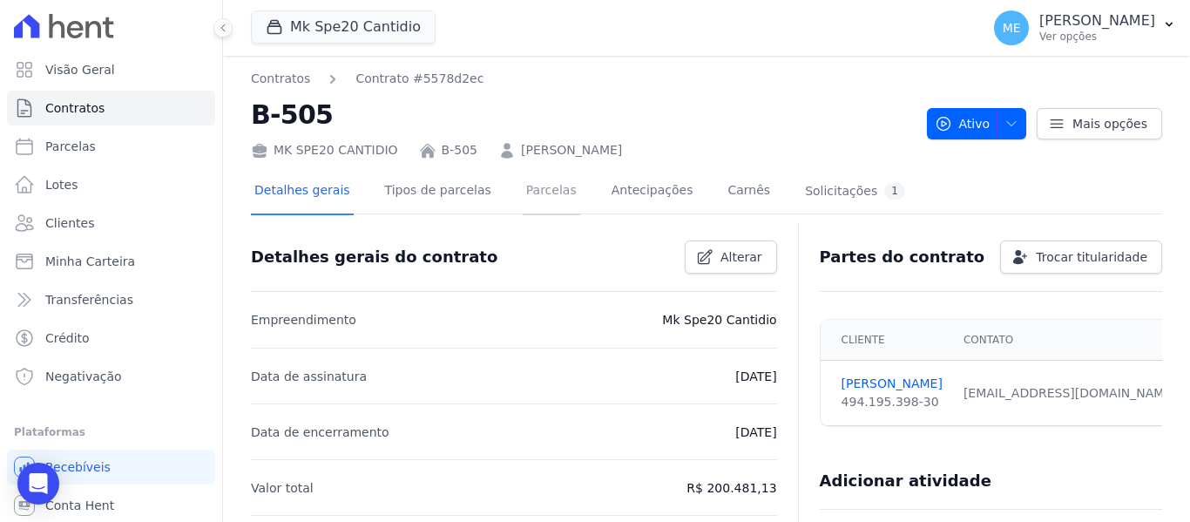
click at [523, 192] on link "Parcelas" at bounding box center [551, 192] width 57 height 46
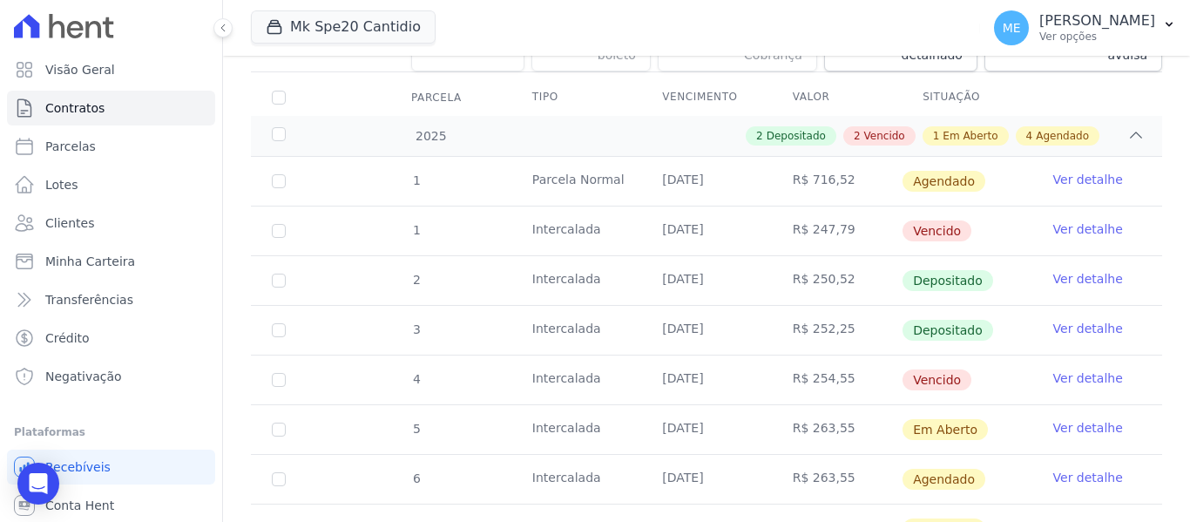
scroll to position [307, 0]
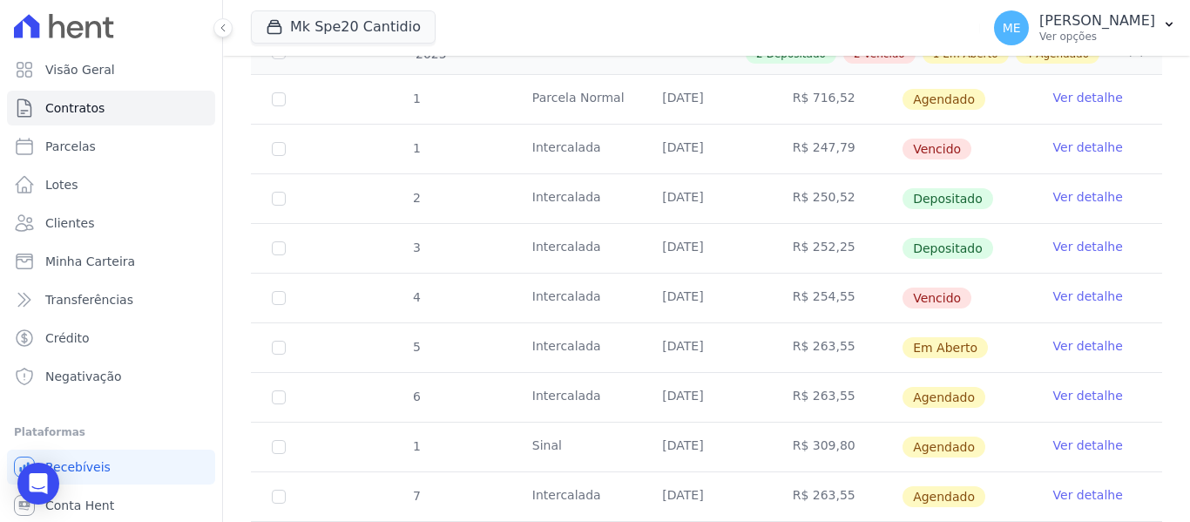
click at [1076, 337] on link "Ver detalhe" at bounding box center [1088, 345] width 70 height 17
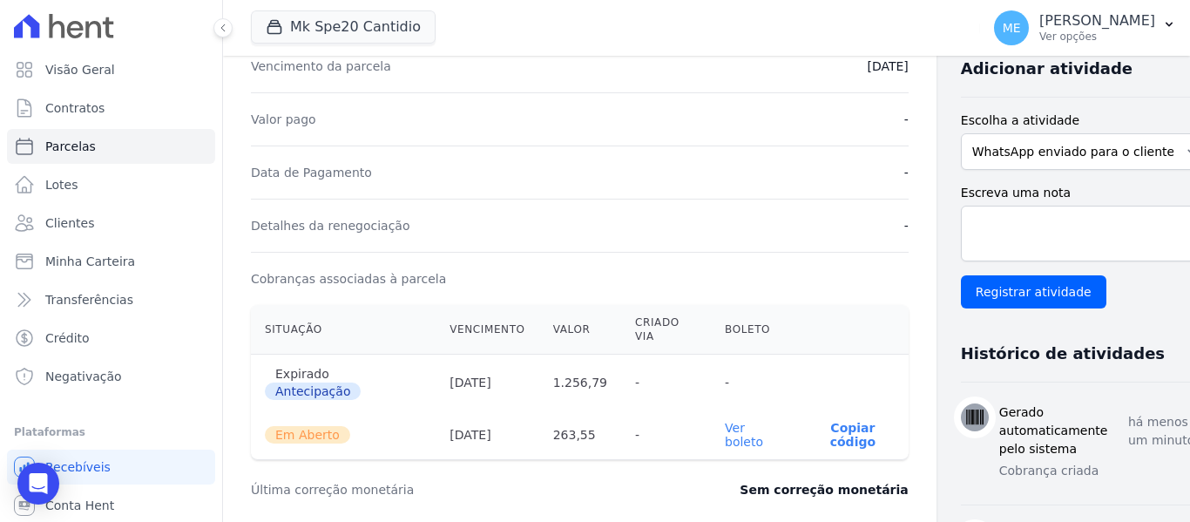
scroll to position [435, 0]
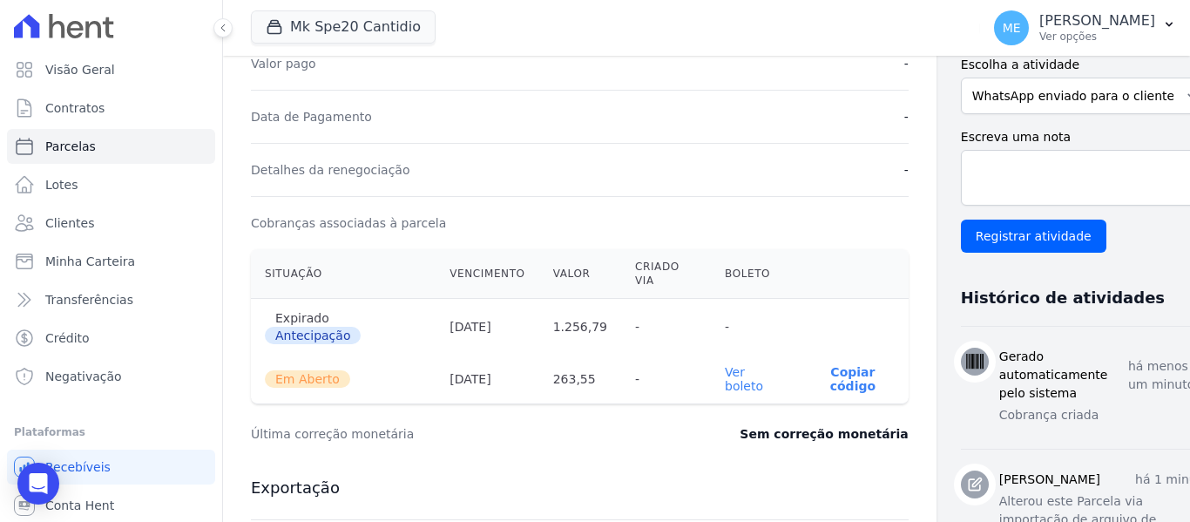
click at [725, 388] on link "Ver boleto" at bounding box center [744, 379] width 38 height 28
click at [91, 105] on span "Contratos" at bounding box center [74, 107] width 59 height 17
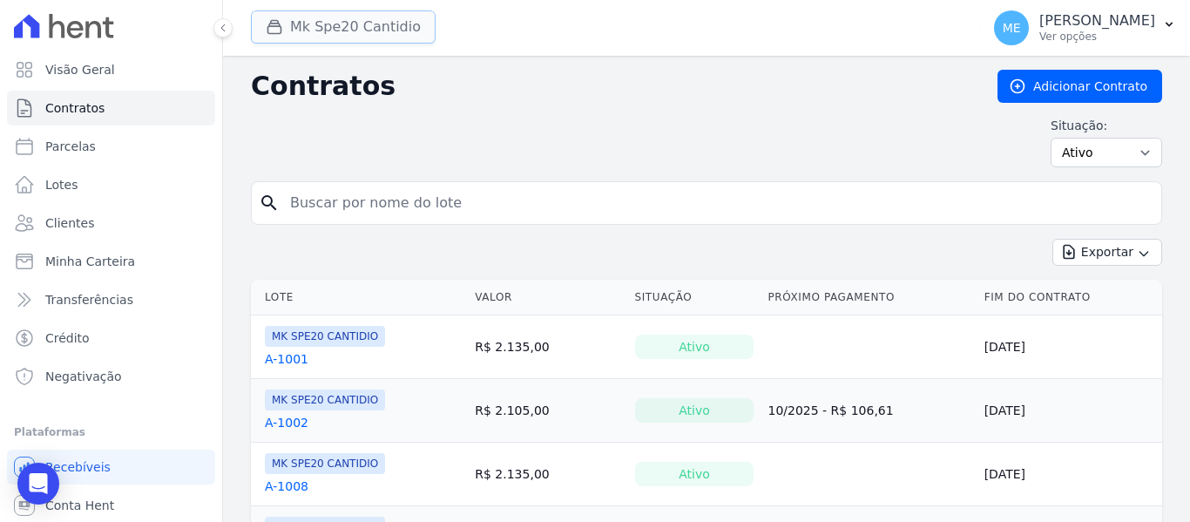
click at [399, 24] on button "Mk Spe20 Cantidio" at bounding box center [343, 26] width 185 height 33
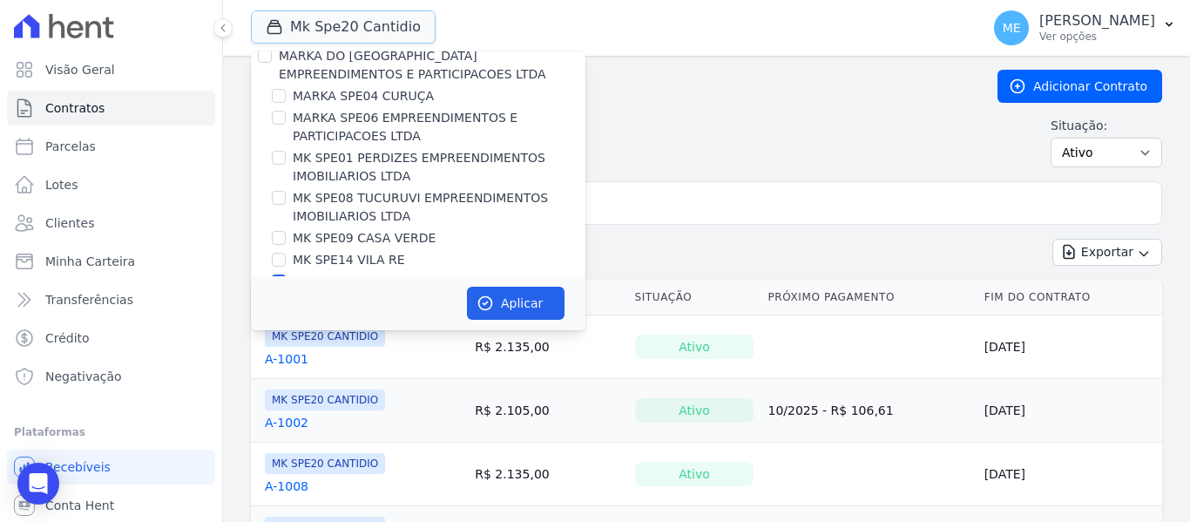
scroll to position [47, 0]
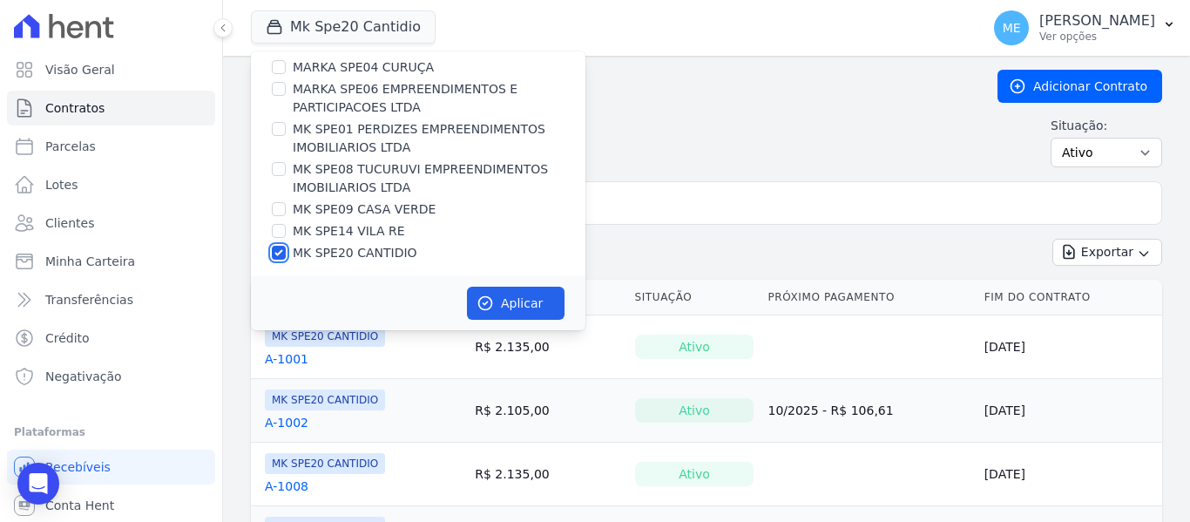
click at [276, 256] on input "MK SPE20 CANTIDIO" at bounding box center [279, 253] width 14 height 14
checkbox input "false"
drag, startPoint x: 280, startPoint y: 209, endPoint x: 293, endPoint y: 206, distance: 12.7
click at [280, 208] on input "MK SPE09 CASA VERDE" at bounding box center [279, 209] width 14 height 14
checkbox input "true"
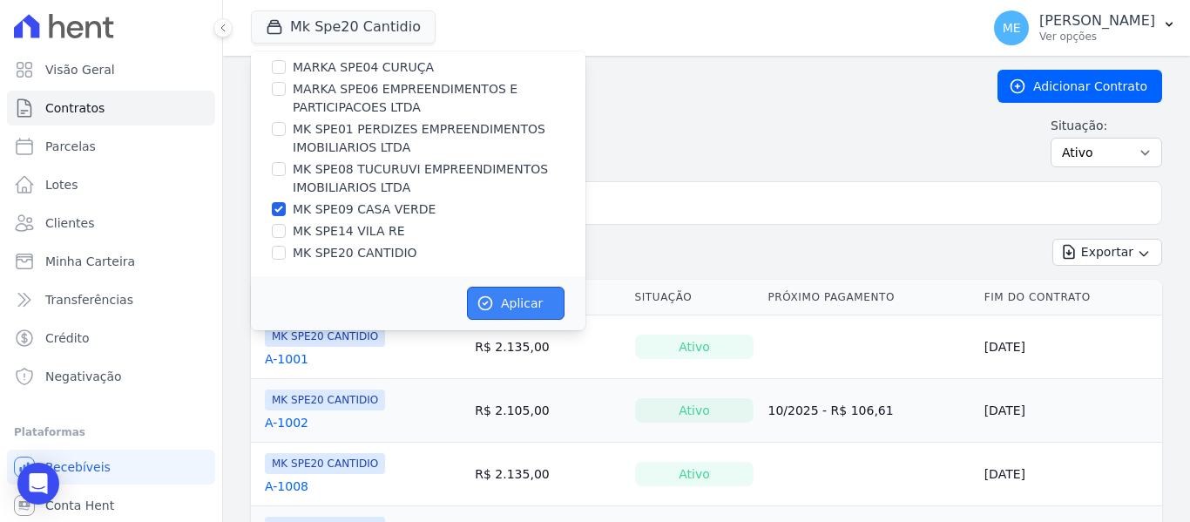
click at [516, 300] on button "Aplicar" at bounding box center [516, 303] width 98 height 33
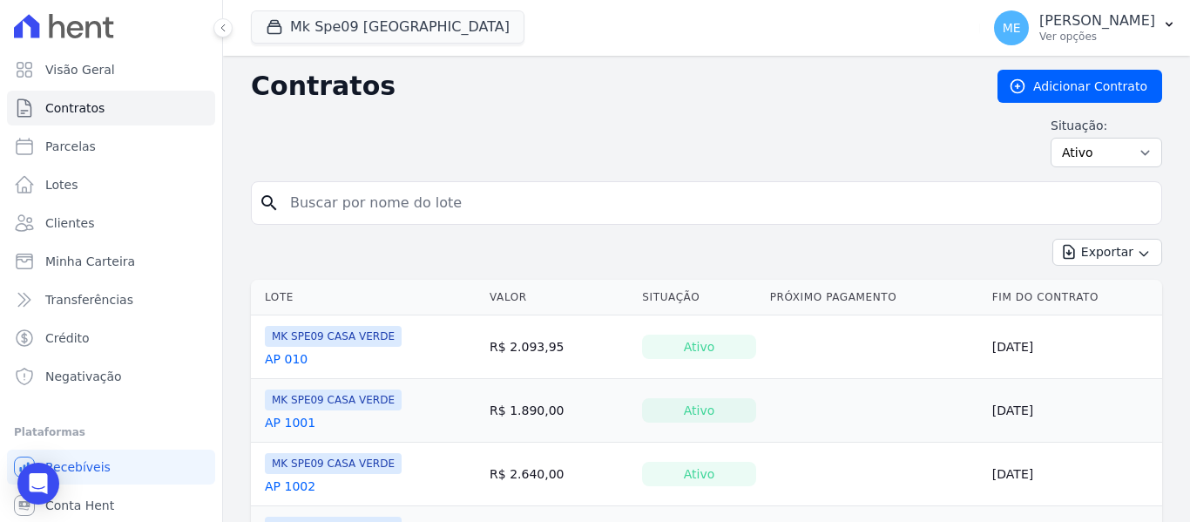
click at [692, 196] on input "search" at bounding box center [717, 203] width 874 height 35
type input "1103"
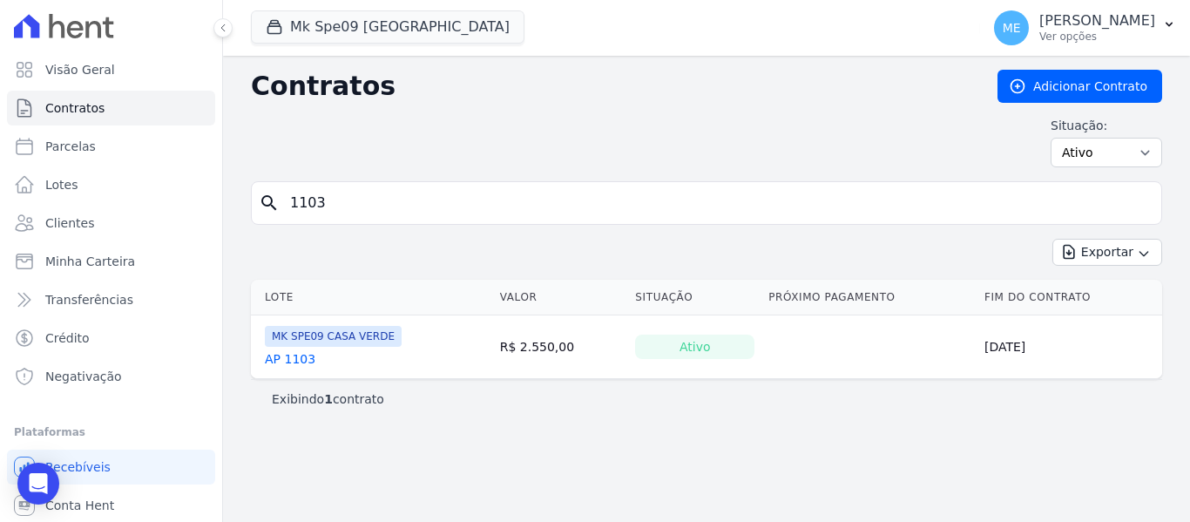
click at [296, 352] on link "AP 1103" at bounding box center [290, 358] width 51 height 17
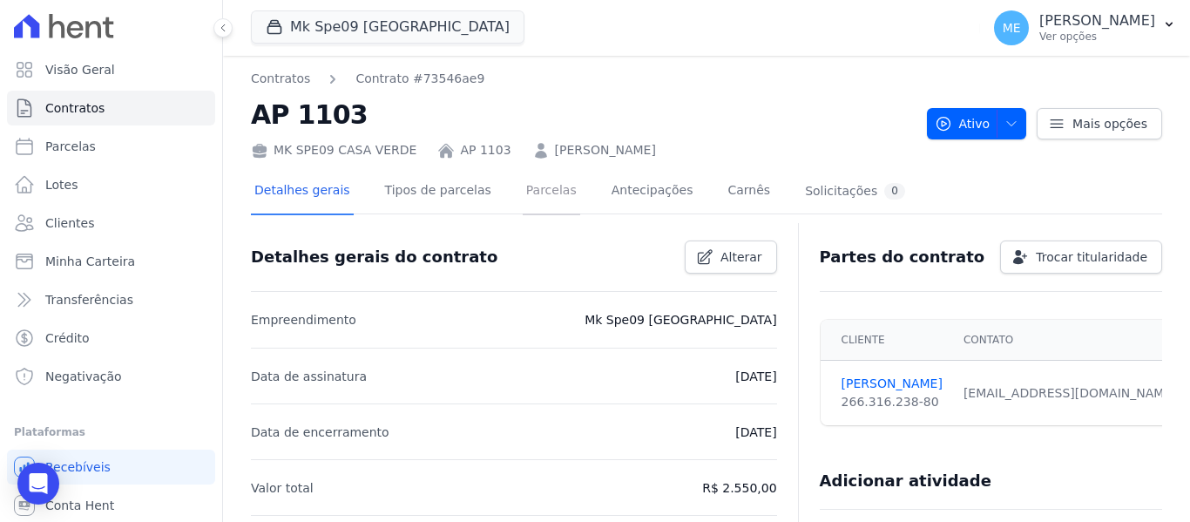
click at [536, 189] on link "Parcelas" at bounding box center [551, 192] width 57 height 46
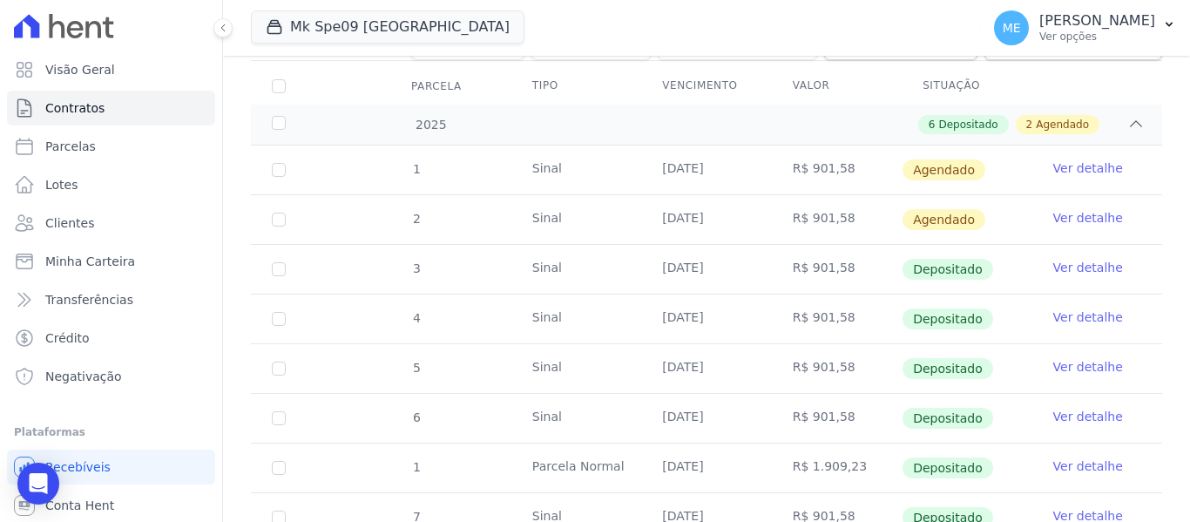
scroll to position [261, 0]
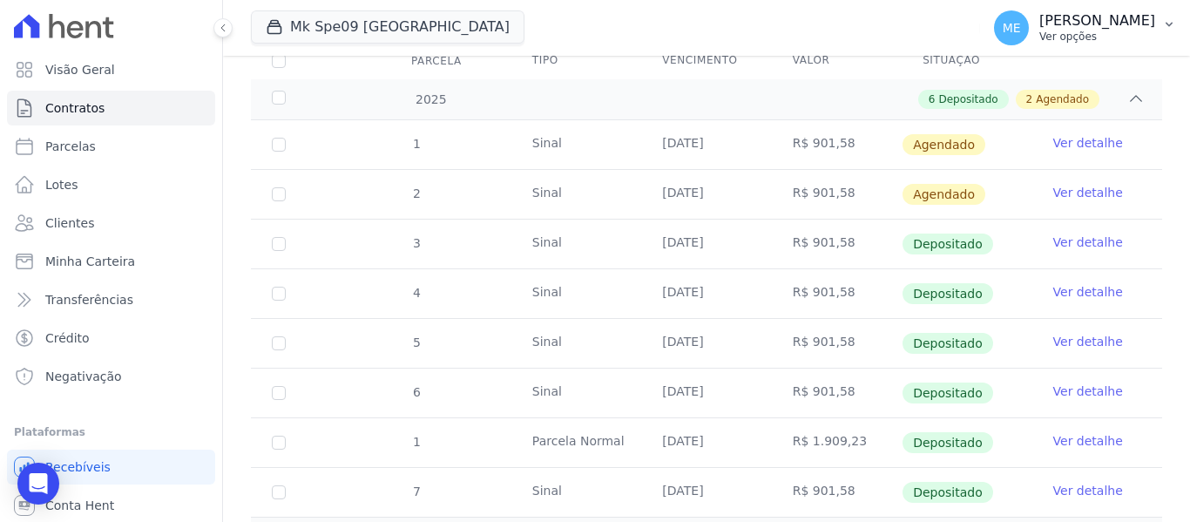
click at [1162, 26] on button "ME [PERSON_NAME] Ver opções" at bounding box center [1085, 27] width 210 height 49
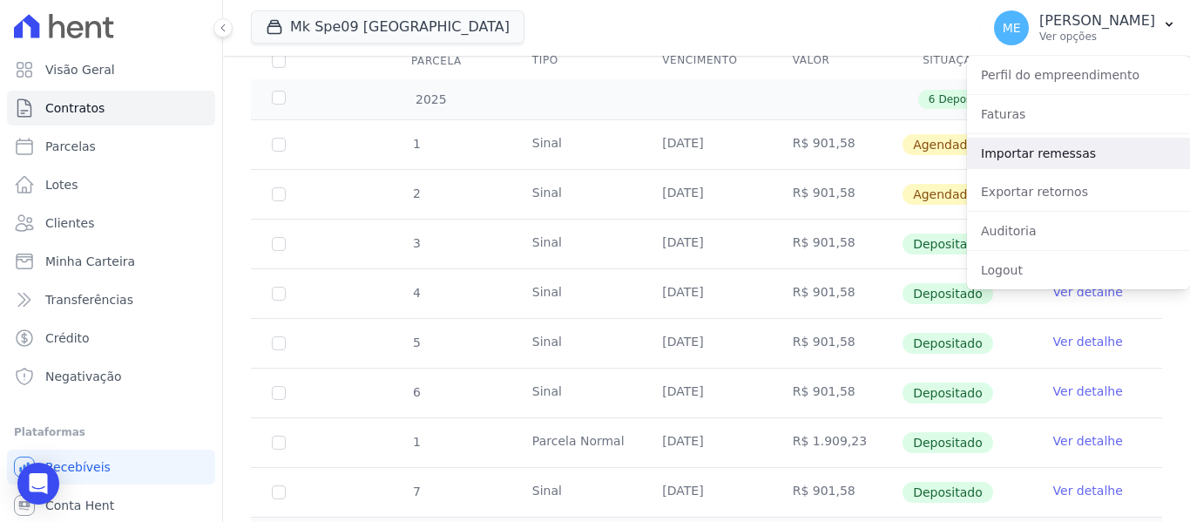
click at [1030, 152] on link "Importar remessas" at bounding box center [1078, 153] width 223 height 31
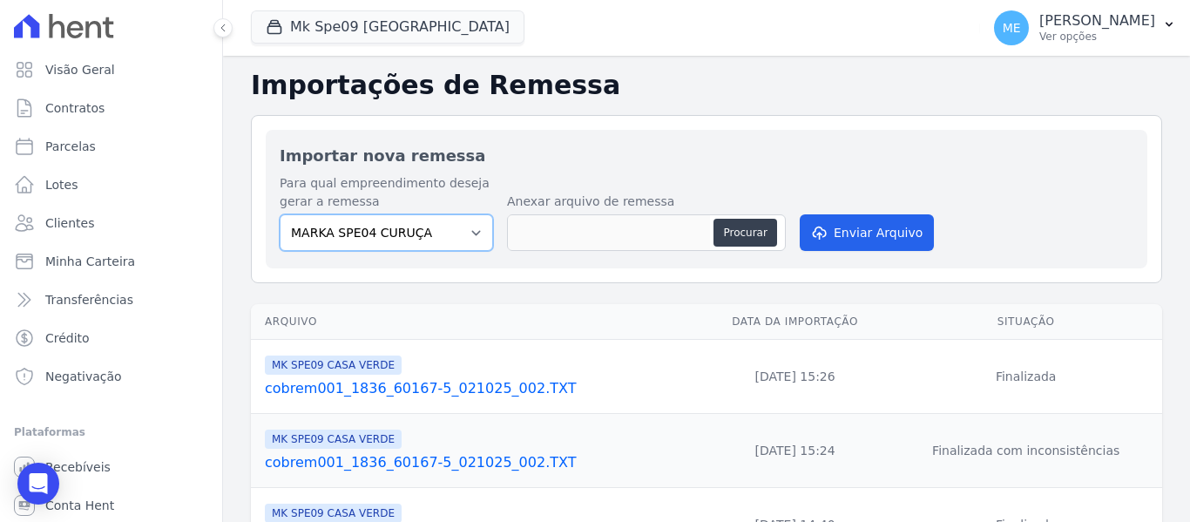
click at [474, 230] on select "MARKA SPE04 CURUÇA MARKA SPE06 EMPREENDIMENTOS E PARTICIPACOES LTDA MK SPE01 PE…" at bounding box center [386, 232] width 213 height 37
select select "faf7fecb-8fd7-4b35-8acd-3d6a38ea6f82"
click at [280, 214] on select "MARKA SPE04 CURUÇA MARKA SPE06 EMPREENDIMENTOS E PARTICIPACOES LTDA MK SPE01 PE…" at bounding box center [386, 232] width 213 height 37
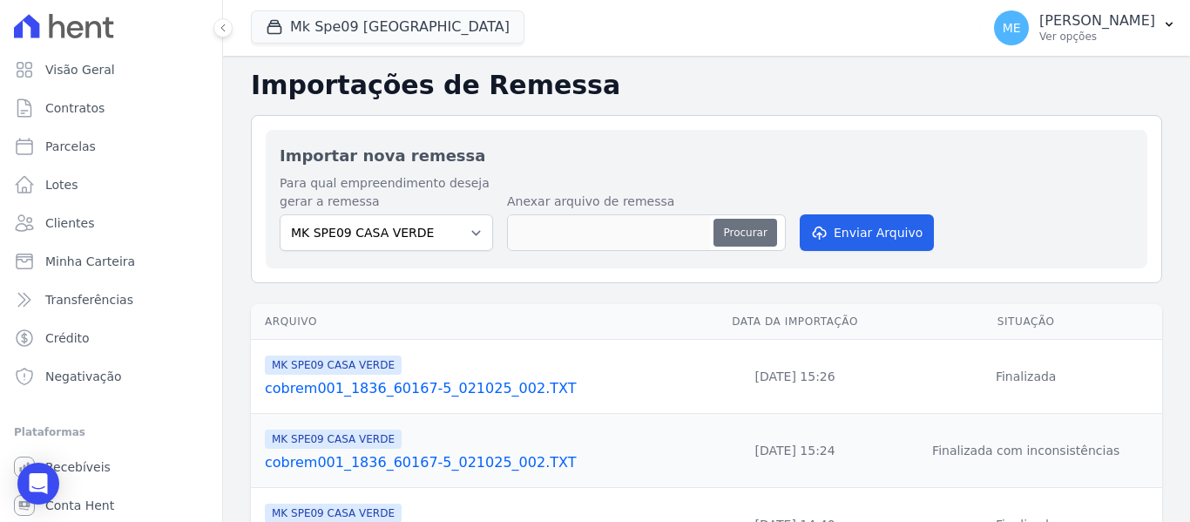
click at [754, 240] on button "Procurar" at bounding box center [744, 233] width 63 height 28
type input "cobrem001_1836_60167-5_091025_004.TXT"
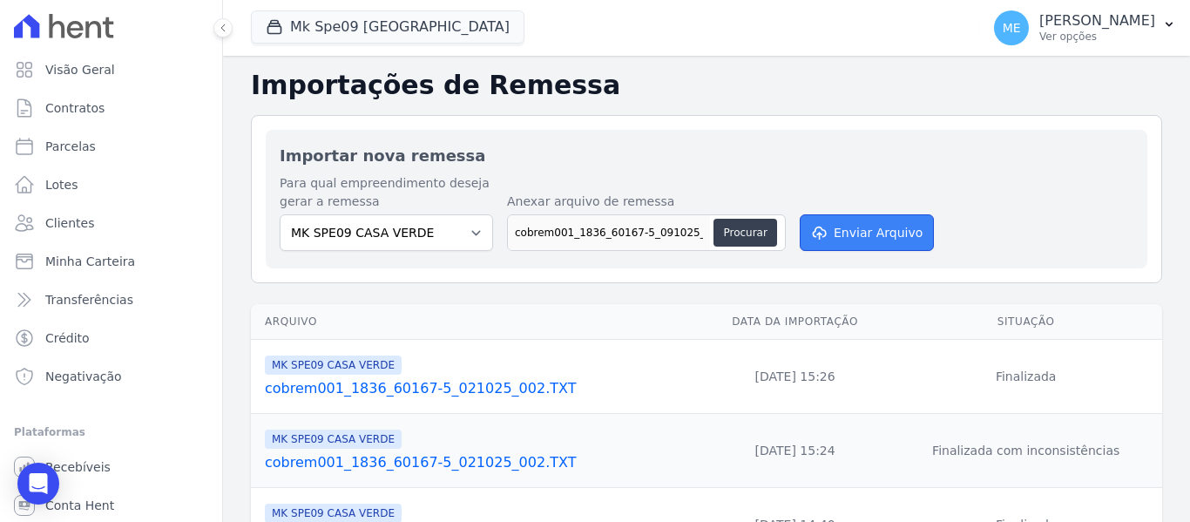
click at [871, 224] on button "Enviar Arquivo" at bounding box center [866, 232] width 134 height 37
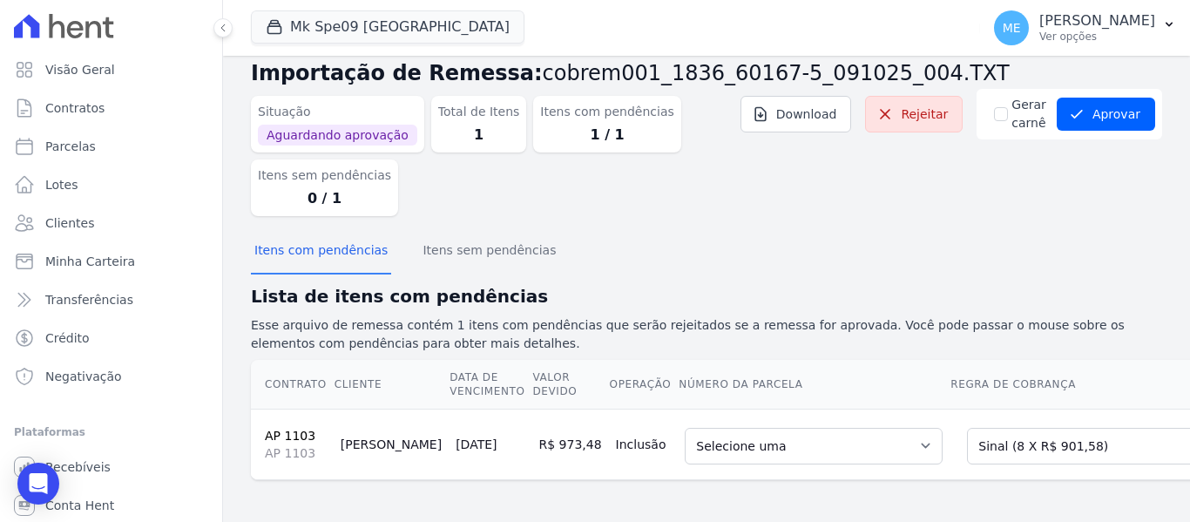
scroll to position [44, 0]
click at [877, 433] on select "Selecione uma 1 - [DATE] - R$ 901,58 - Agendado 2 - [DATE] - R$ 901,58 - Agenda…" at bounding box center [814, 446] width 258 height 37
click at [1115, 102] on button "Aprovar" at bounding box center [1105, 114] width 98 height 33
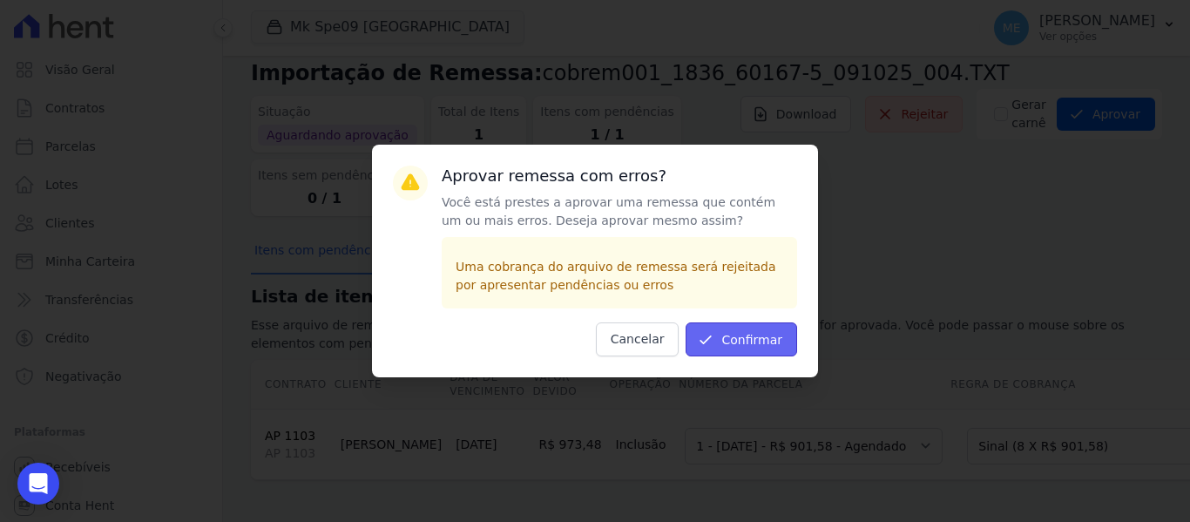
click at [731, 336] on button "Confirmar" at bounding box center [740, 339] width 111 height 34
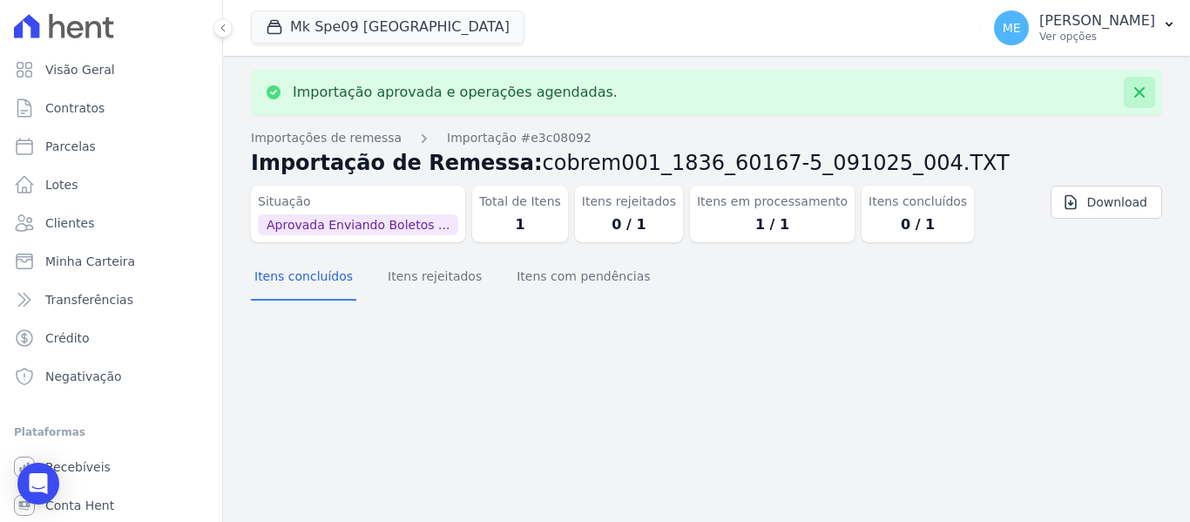
click at [1144, 91] on icon at bounding box center [1138, 92] width 17 height 17
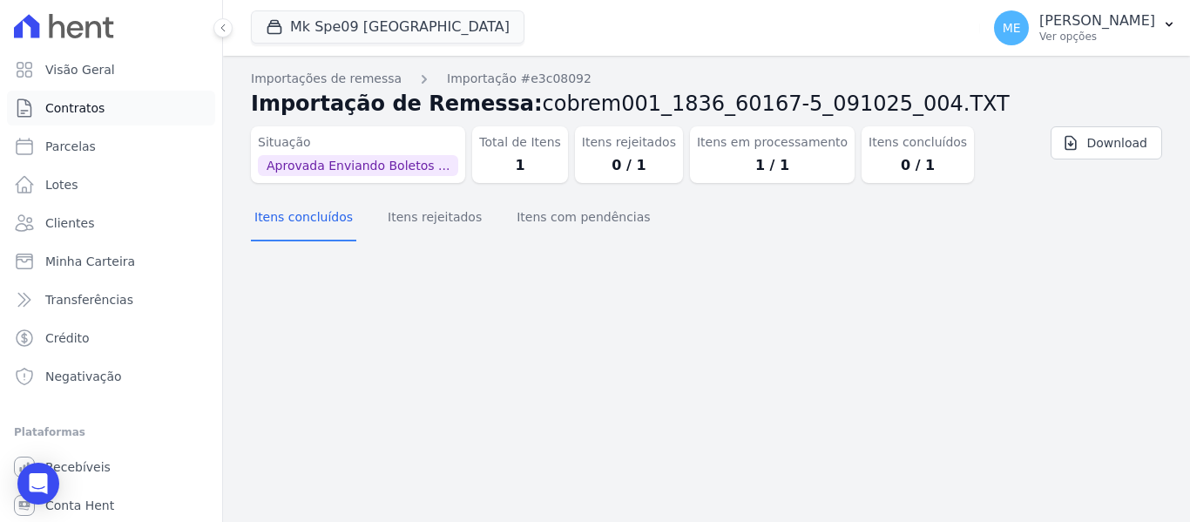
click at [69, 107] on span "Contratos" at bounding box center [74, 107] width 59 height 17
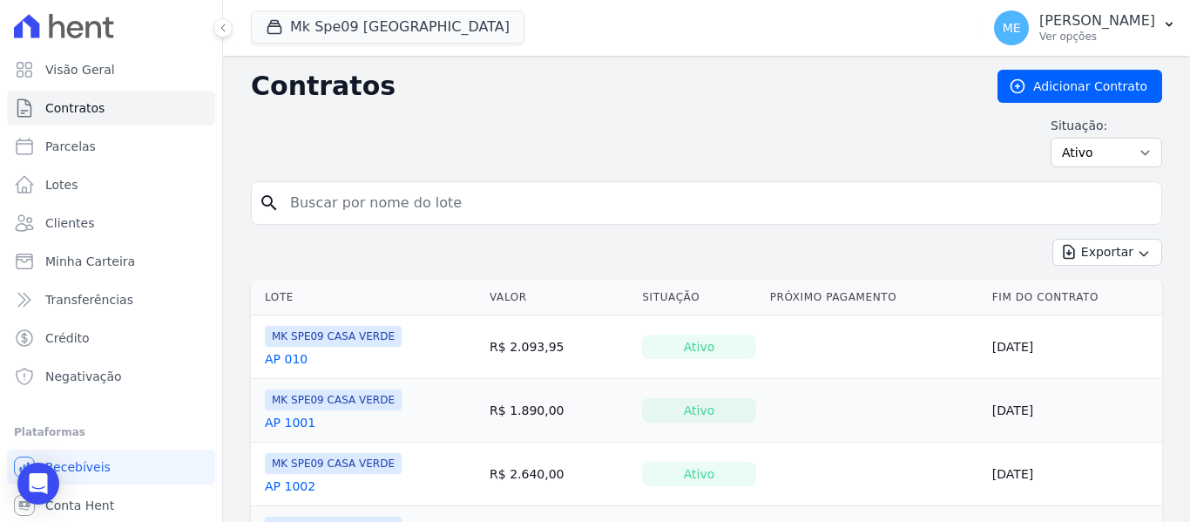
click at [455, 193] on input "search" at bounding box center [717, 203] width 874 height 35
type input "1103"
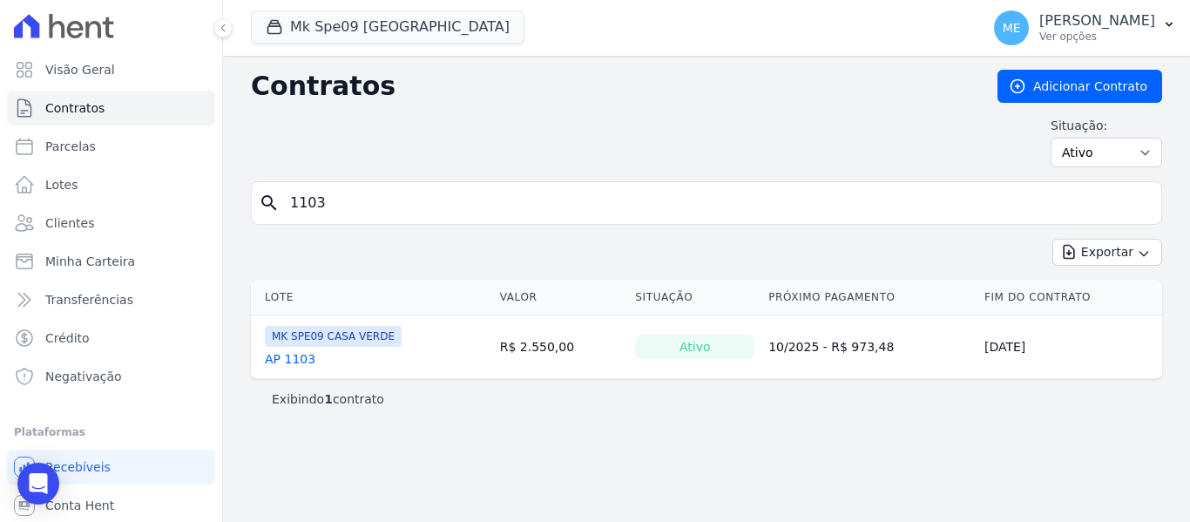
click at [300, 356] on link "AP 1103" at bounding box center [290, 358] width 51 height 17
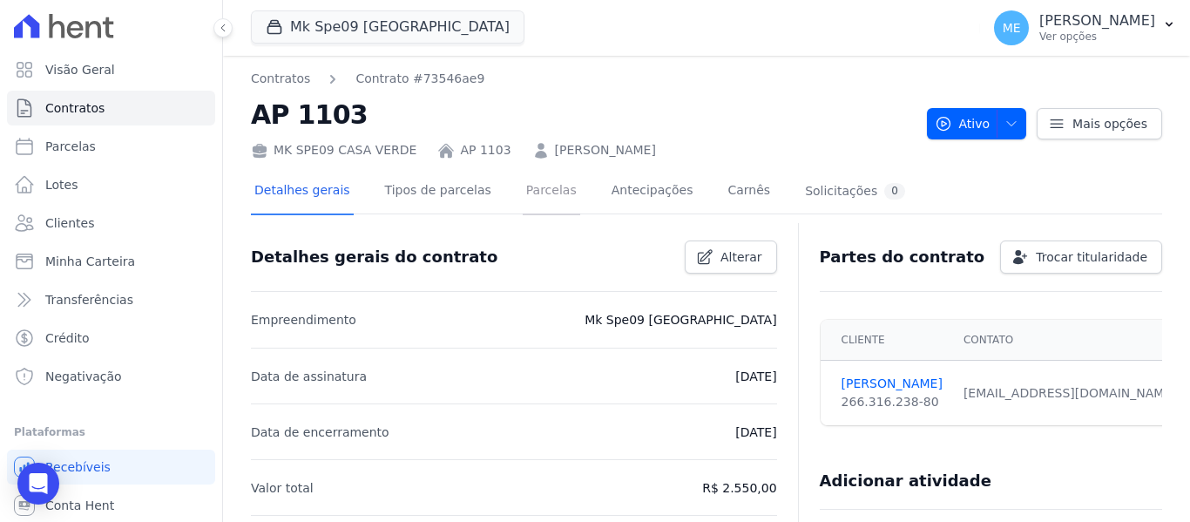
click at [523, 183] on link "Parcelas" at bounding box center [551, 192] width 57 height 46
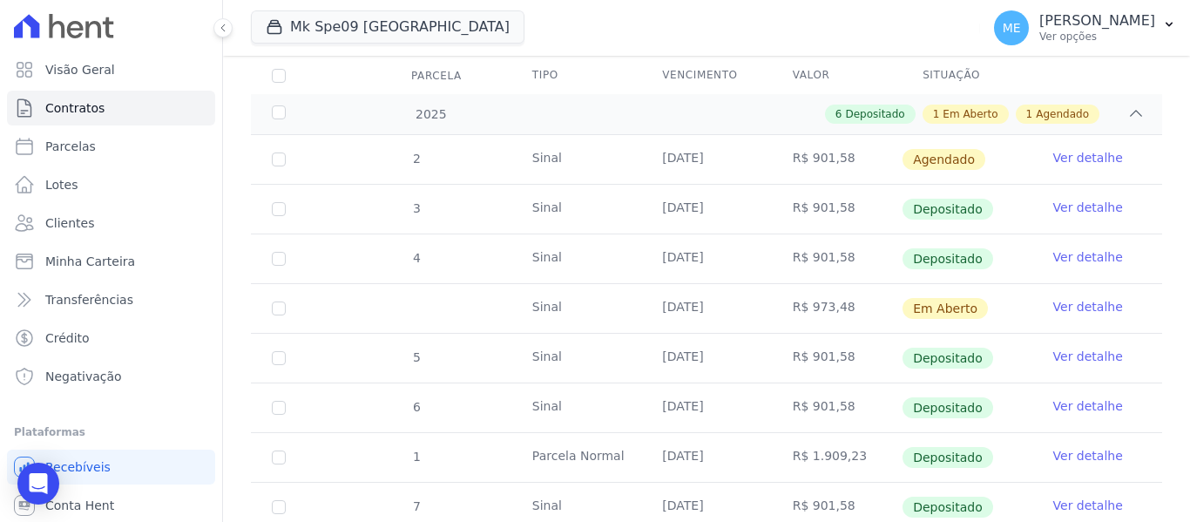
scroll to position [261, 0]
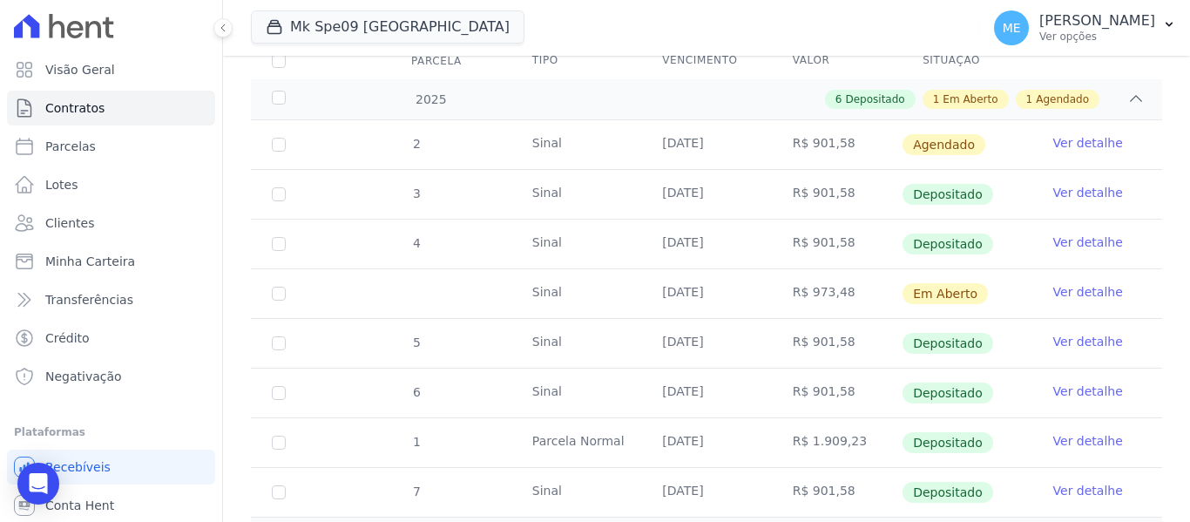
click at [1058, 283] on link "Ver detalhe" at bounding box center [1088, 291] width 70 height 17
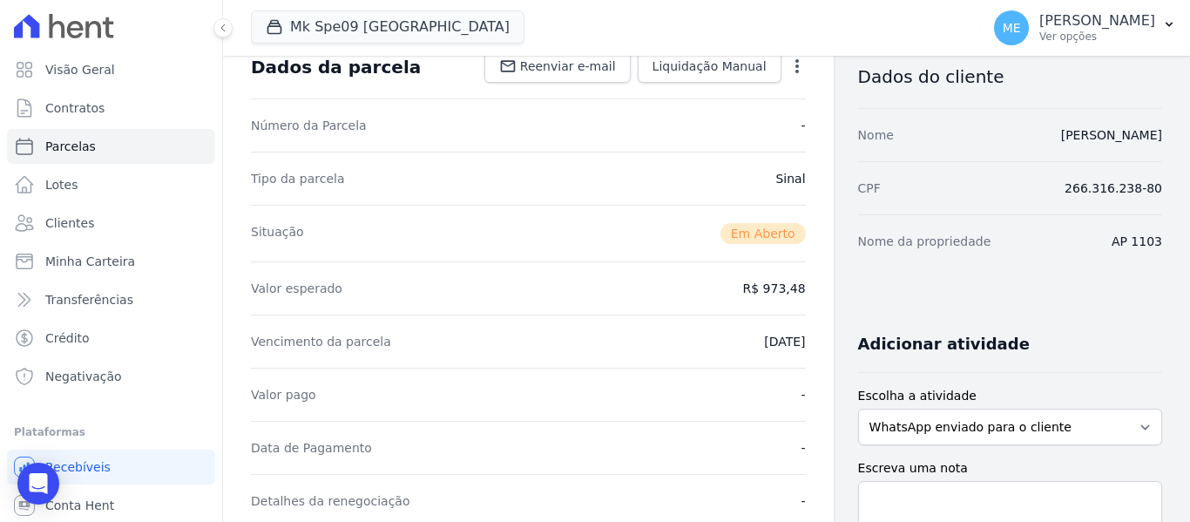
scroll to position [348, 0]
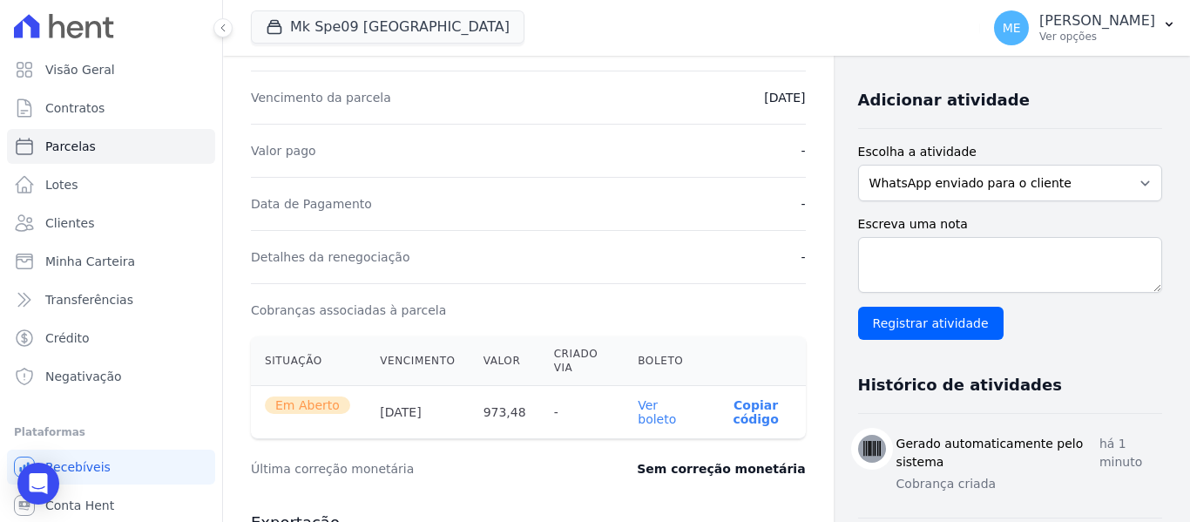
click at [649, 420] on link "Ver boleto" at bounding box center [657, 412] width 38 height 28
